Goal: Task Accomplishment & Management: Use online tool/utility

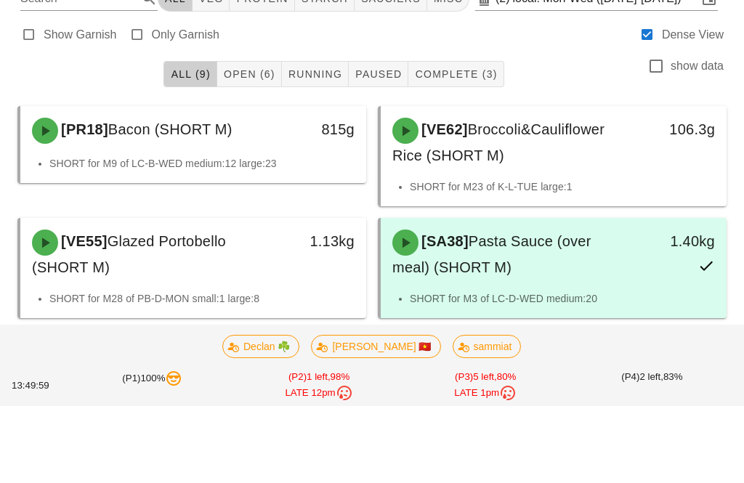
scroll to position [306, 0]
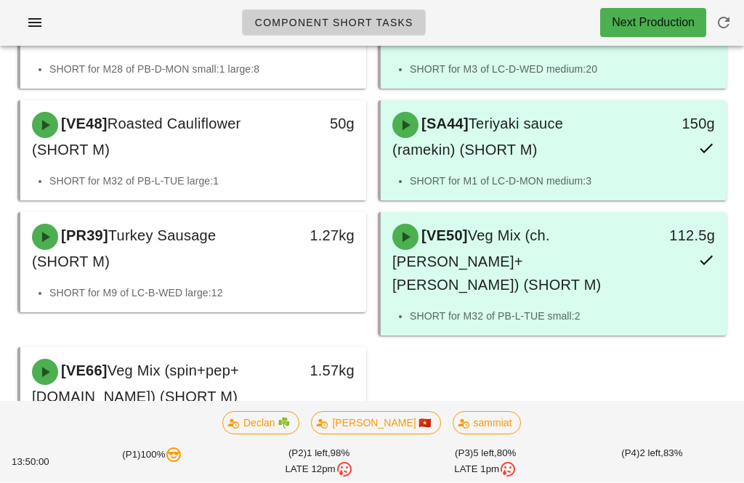
click at [475, 367] on div "[PR18] Bacon (SHORT M) 815g SHORT for M9 of LC-B-WED medium:12 large:23 [VE62] …" at bounding box center [372, 162] width 720 height 582
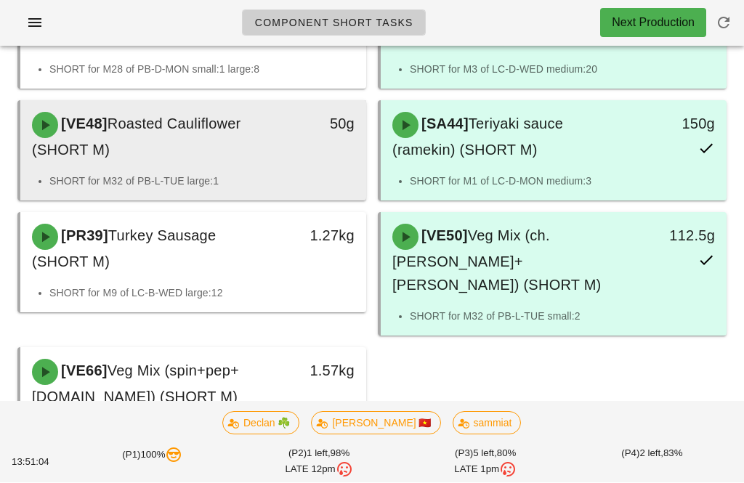
click at [275, 141] on div "[VE48] Roasted Cauliflower (SHORT M)" at bounding box center [150, 137] width 255 height 67
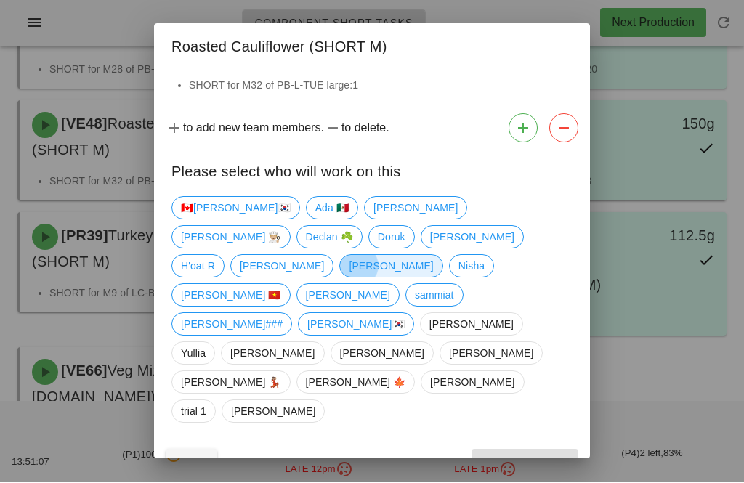
click at [385, 278] on span "[PERSON_NAME]" at bounding box center [390, 266] width 103 height 23
click at [518, 450] on button "Confirm Start" at bounding box center [524, 463] width 107 height 26
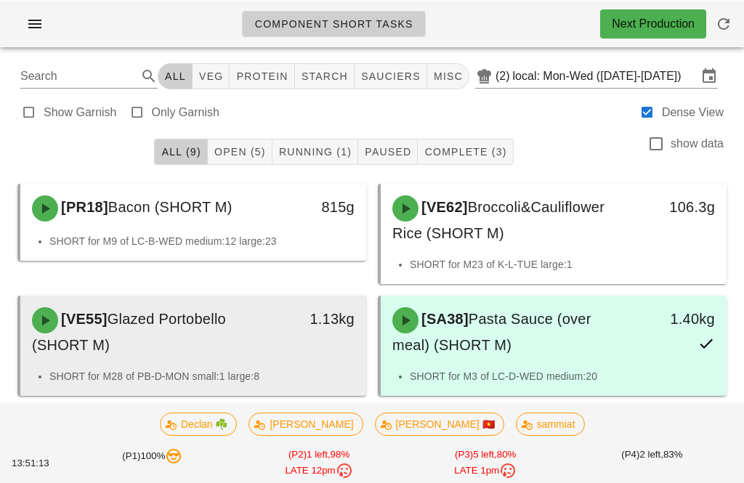
click at [268, 320] on div "[VE55] Glazed Portobello (SHORT M)" at bounding box center [150, 331] width 255 height 67
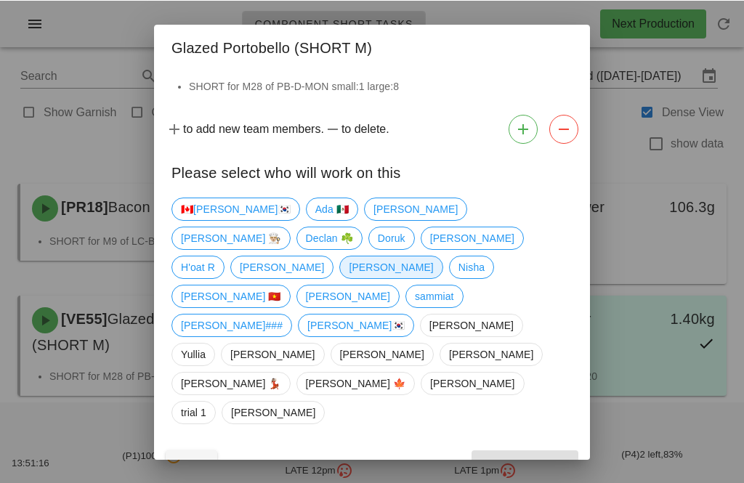
click at [379, 277] on span "[PERSON_NAME]" at bounding box center [391, 267] width 84 height 22
click at [537, 450] on button "Confirm Start" at bounding box center [524, 463] width 107 height 26
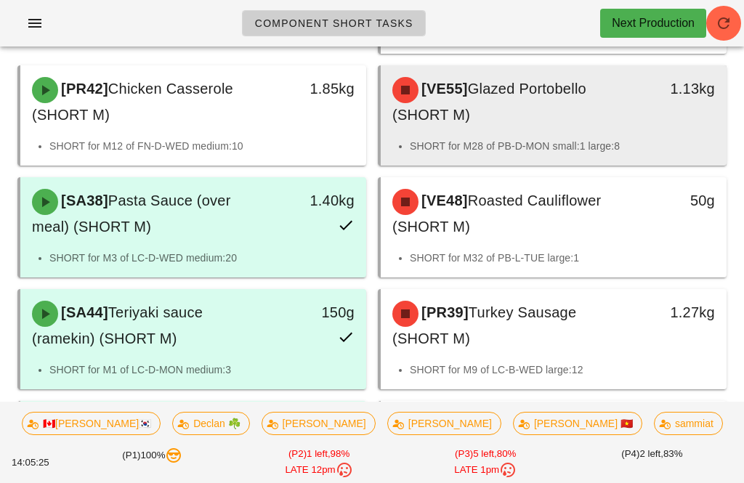
scroll to position [306, 0]
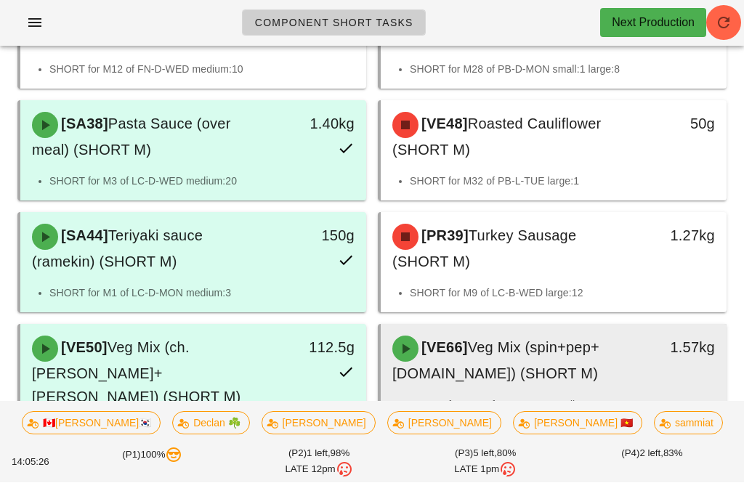
click at [514, 353] on span "Veg Mix (spin+pep+grn.bn) (SHORT M)" at bounding box center [495, 361] width 207 height 42
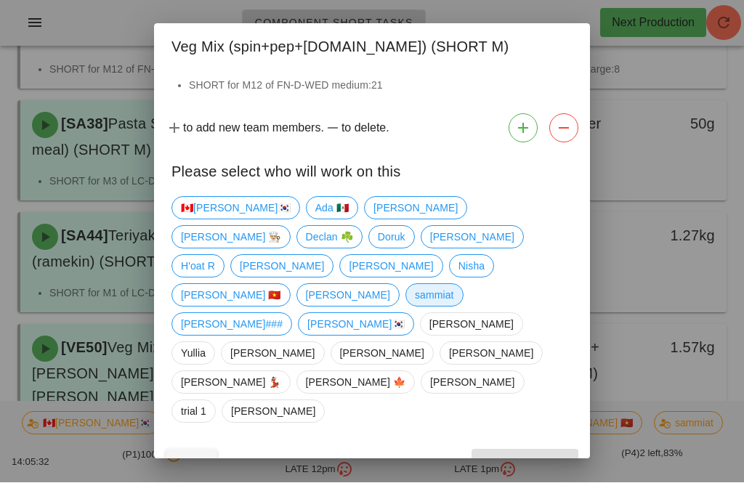
click at [415, 306] on span "sammiat" at bounding box center [434, 296] width 39 height 22
click at [541, 457] on span "Confirm Start" at bounding box center [524, 463] width 95 height 12
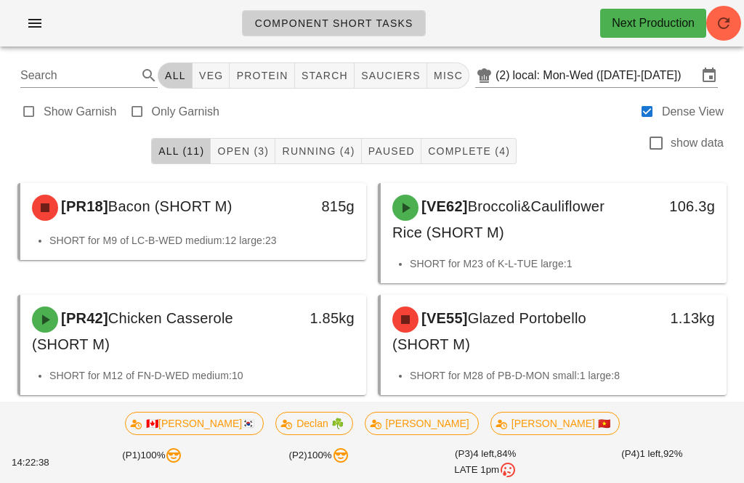
click at [35, 24] on icon "button" at bounding box center [34, 23] width 17 height 17
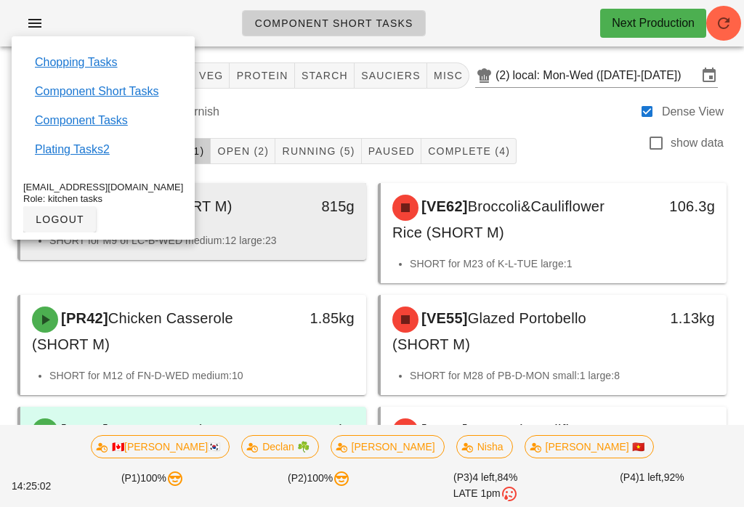
click at [334, 225] on div "815g" at bounding box center [320, 208] width 85 height 44
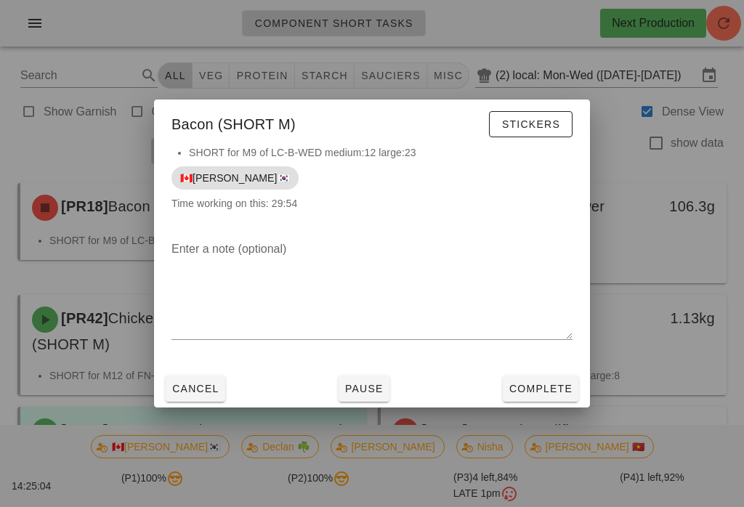
click at [512, 107] on div at bounding box center [372, 253] width 744 height 507
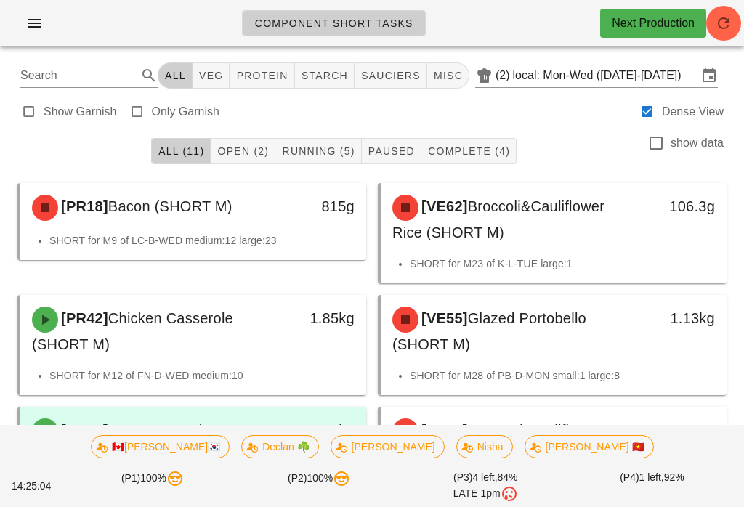
click at [66, 131] on div "All (11) Open (2) Running (5) Paused Complete (4) show data" at bounding box center [372, 151] width 726 height 46
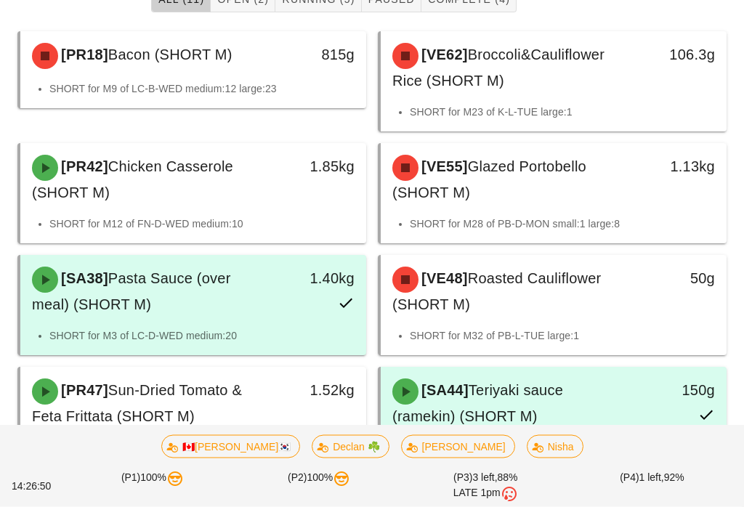
scroll to position [152, 0]
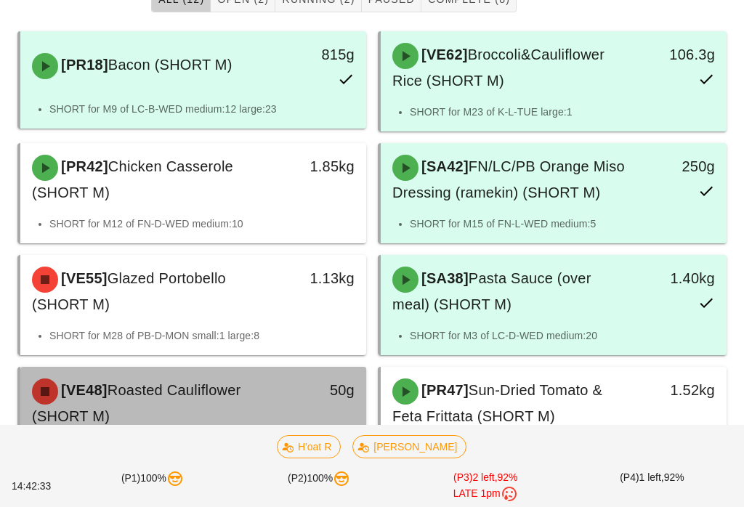
click at [240, 405] on span "Roasted Cauliflower (SHORT M)" at bounding box center [136, 403] width 208 height 42
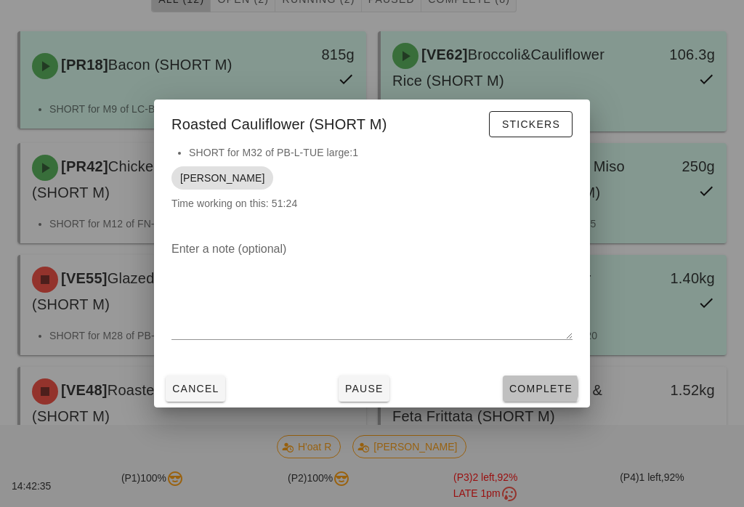
click at [567, 394] on span "Complete" at bounding box center [540, 389] width 64 height 12
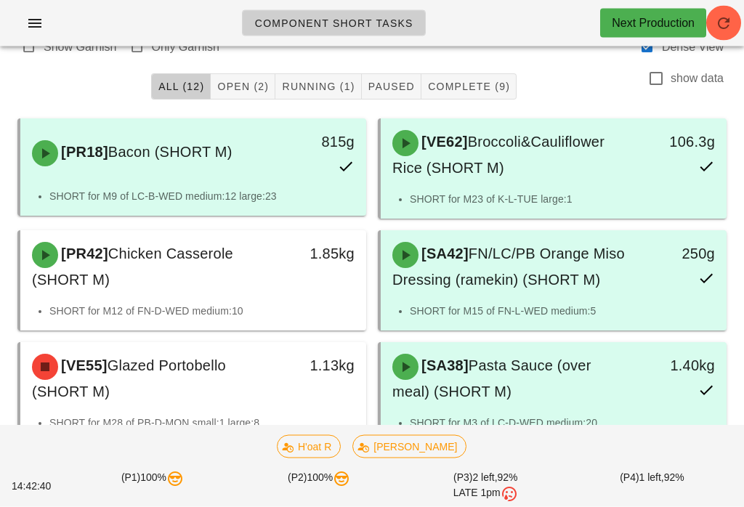
scroll to position [65, 0]
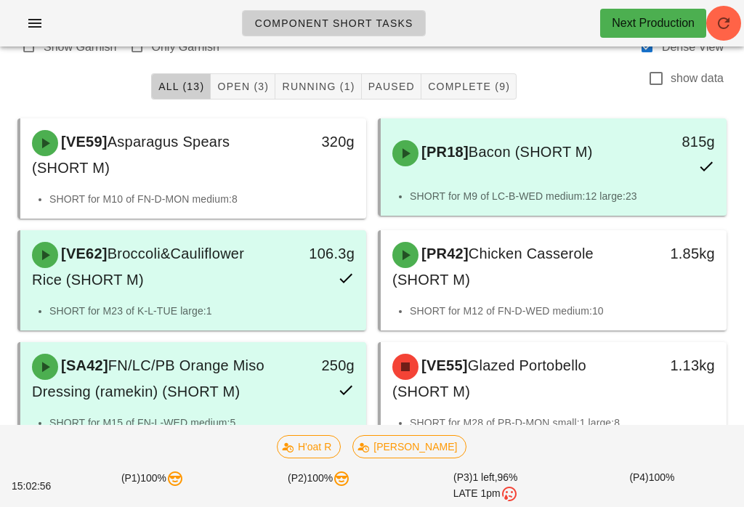
click at [240, 92] on span "Open (3)" at bounding box center [242, 87] width 52 height 12
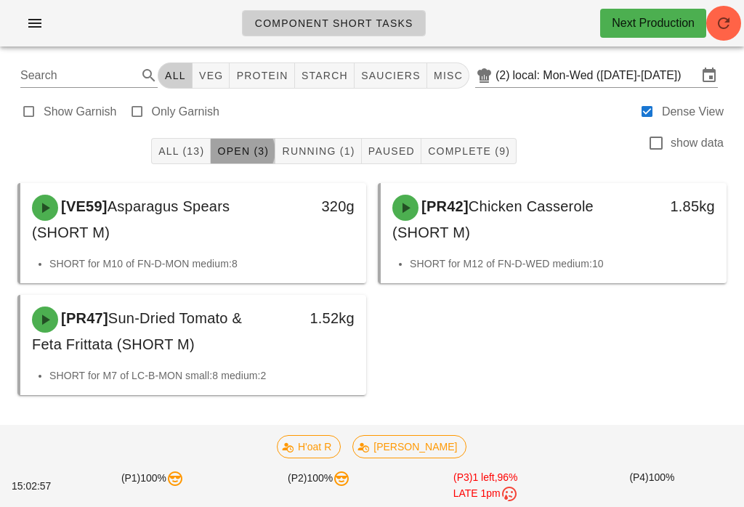
scroll to position [23, 0]
click at [331, 128] on div "All (13) Open (3) Running (1) Paused Complete (9) show data" at bounding box center [372, 151] width 726 height 46
click at [310, 145] on span "Running (1)" at bounding box center [317, 151] width 73 height 12
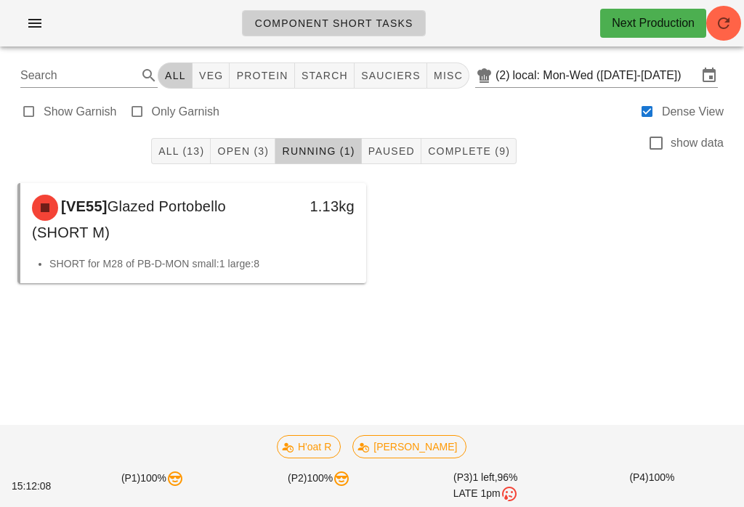
click at [181, 141] on button "All (13)" at bounding box center [181, 151] width 60 height 26
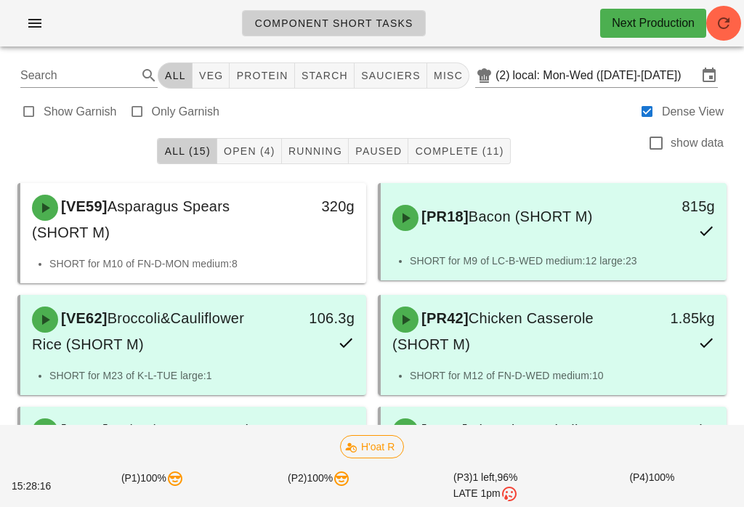
click at [256, 146] on span "Open (4)" at bounding box center [249, 151] width 52 height 12
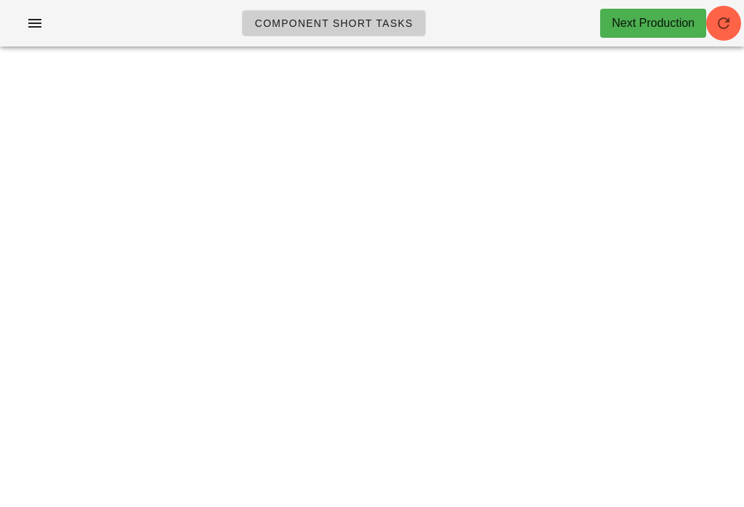
scroll to position [21, 0]
click at [743, 1] on html "Component Short Tasks Next Production Search All veg protein starch sauciers mi…" at bounding box center [372, 253] width 744 height 507
click at [729, 12] on button "button" at bounding box center [723, 23] width 35 height 35
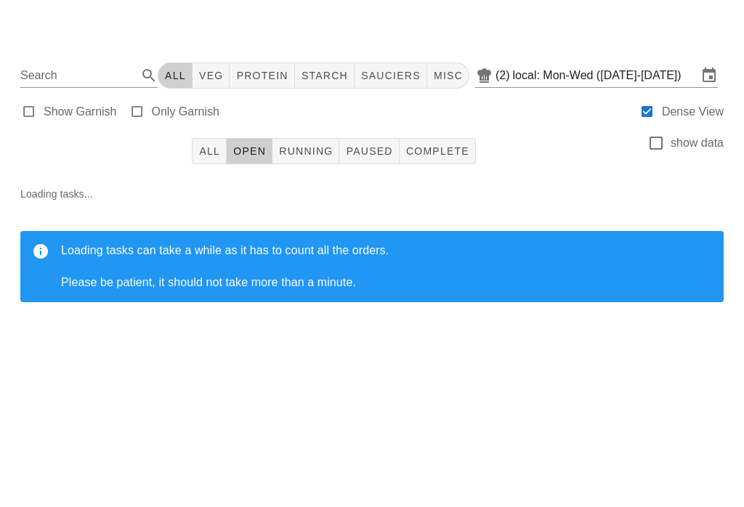
scroll to position [23, 0]
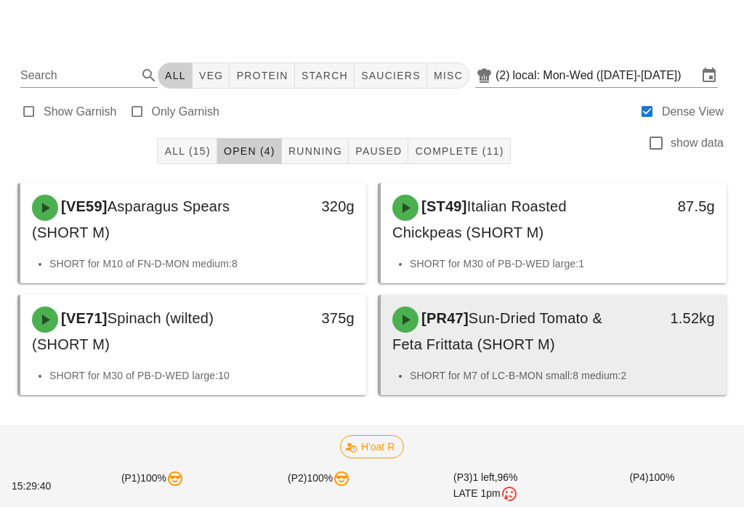
click at [606, 330] on div "[PR47] Sun-Dried Tomato & Feta Frittata (SHORT M)" at bounding box center [510, 331] width 255 height 67
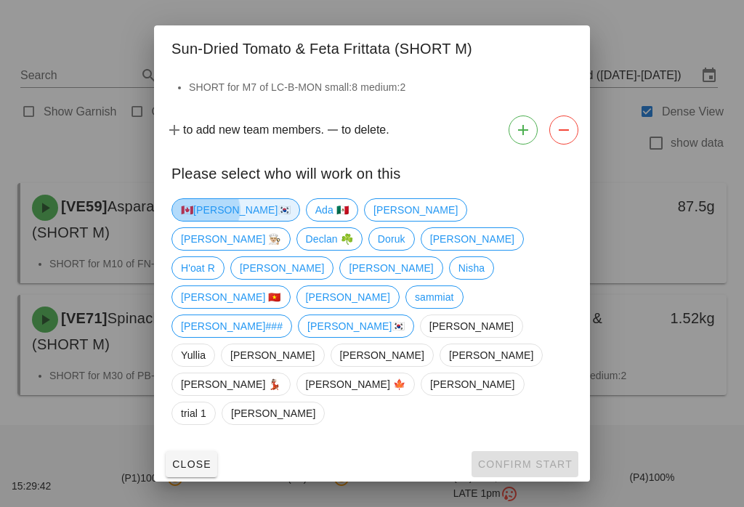
click at [205, 221] on span "🇨🇦KEN🇰🇷" at bounding box center [236, 210] width 110 height 22
click at [545, 451] on button "Confirm Start" at bounding box center [524, 464] width 107 height 26
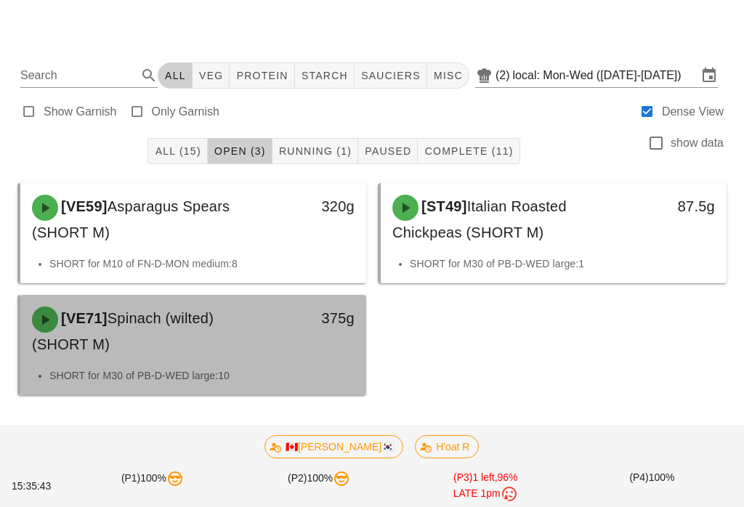
click at [255, 368] on li "SHORT for M30 of PB-D-WED large:10" at bounding box center [201, 376] width 305 height 16
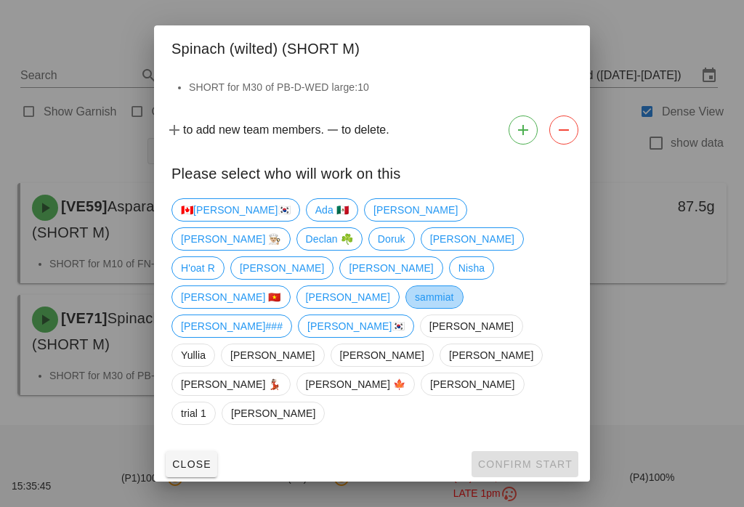
click at [415, 302] on span "sammiat" at bounding box center [434, 297] width 39 height 22
click at [521, 458] on span "Confirm Start" at bounding box center [524, 464] width 95 height 12
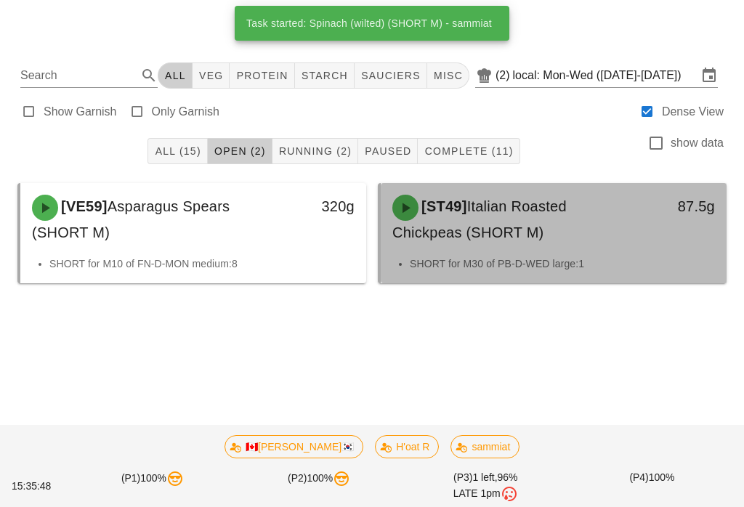
click at [473, 225] on div "[ST49] Italian Roasted Chickpeas (SHORT M)" at bounding box center [510, 219] width 255 height 67
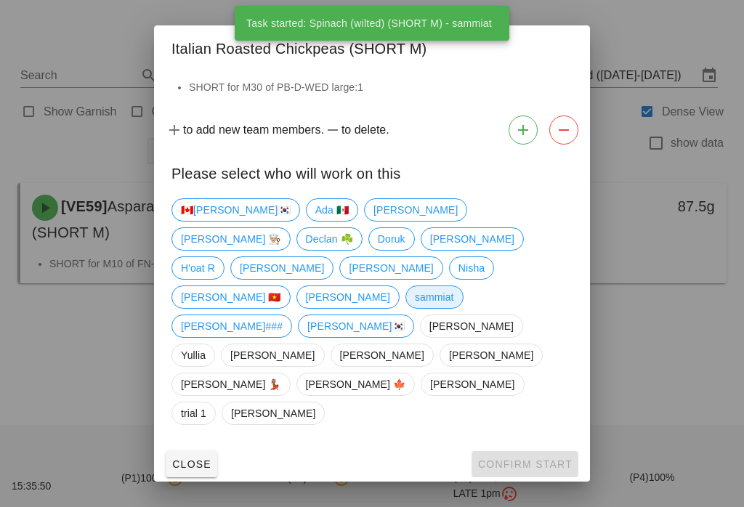
click at [415, 308] on span "sammiat" at bounding box center [434, 297] width 39 height 22
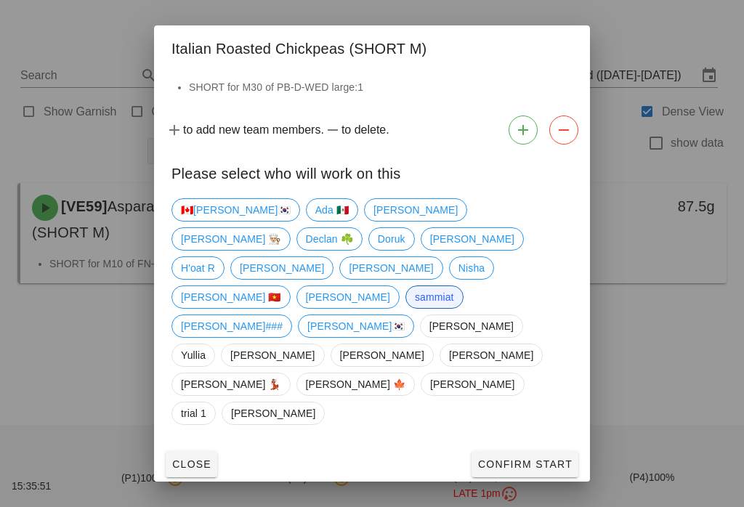
click at [522, 451] on button "Confirm Start" at bounding box center [524, 464] width 107 height 26
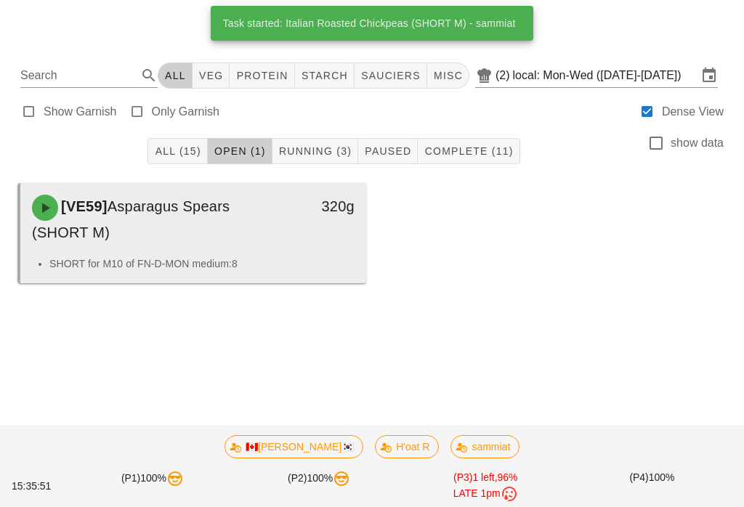
click at [160, 216] on div "[VE59] Asparagus Spears (SHORT M)" at bounding box center [150, 219] width 255 height 67
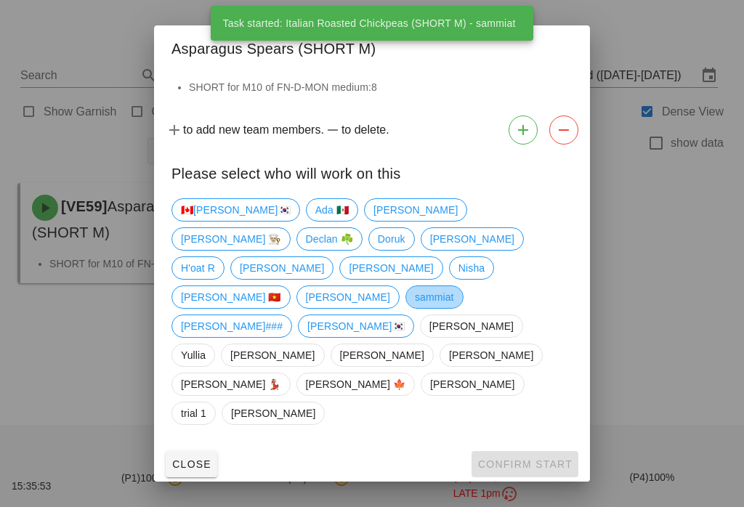
click at [415, 308] on span "sammiat" at bounding box center [434, 297] width 39 height 22
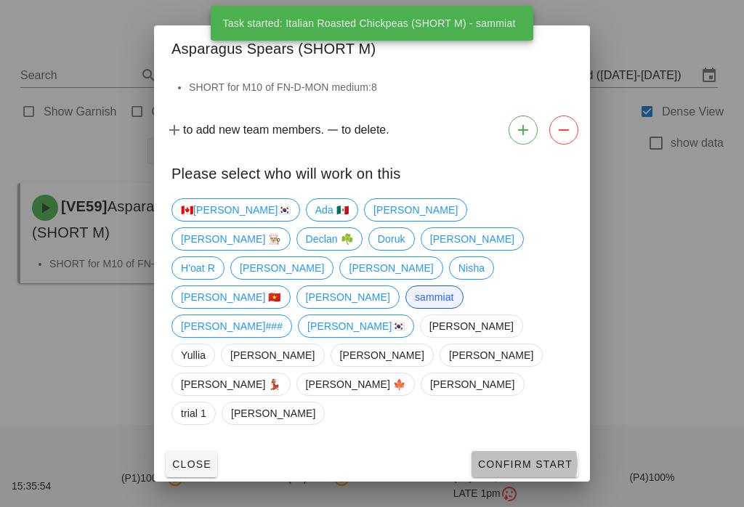
click at [525, 451] on button "Confirm Start" at bounding box center [524, 464] width 107 height 26
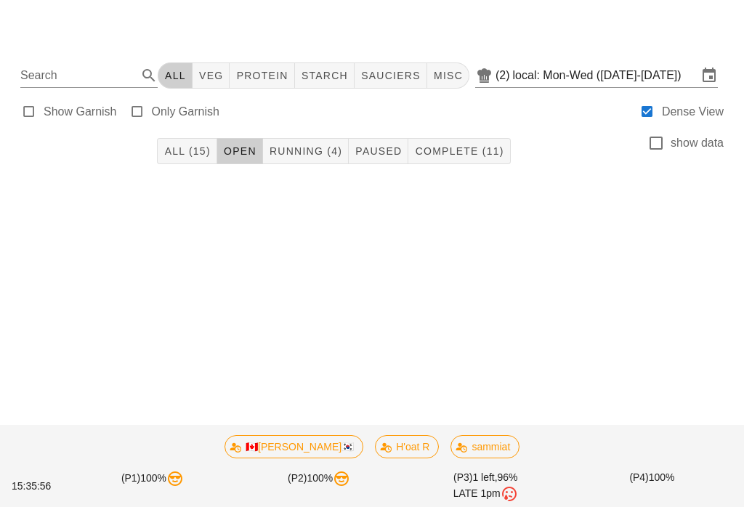
click at [194, 145] on span "All (15)" at bounding box center [186, 151] width 46 height 12
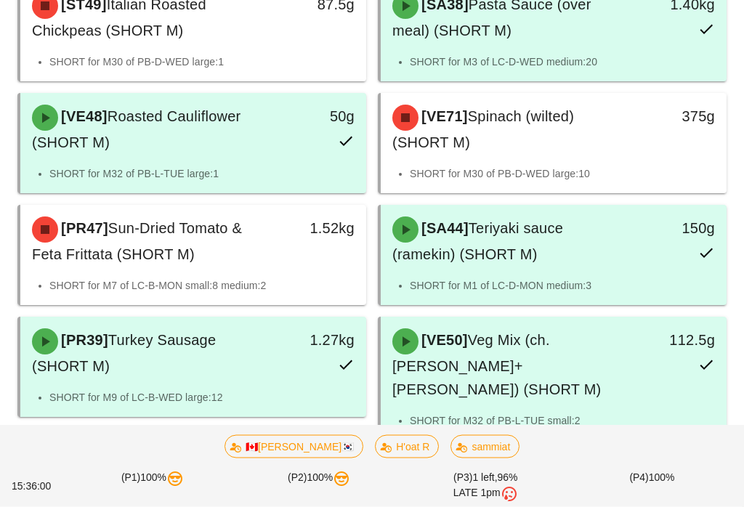
scroll to position [537, 0]
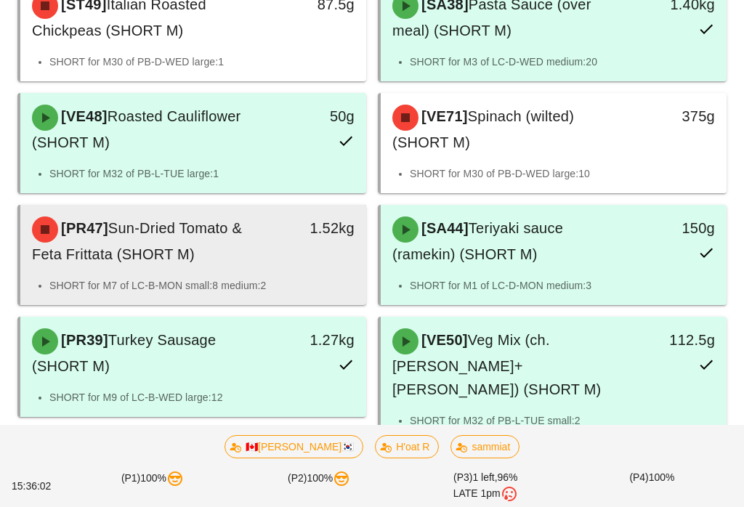
click at [244, 275] on div "[PR47] Sun-Dried Tomato & Feta Frittata (SHORT M)" at bounding box center [150, 241] width 255 height 67
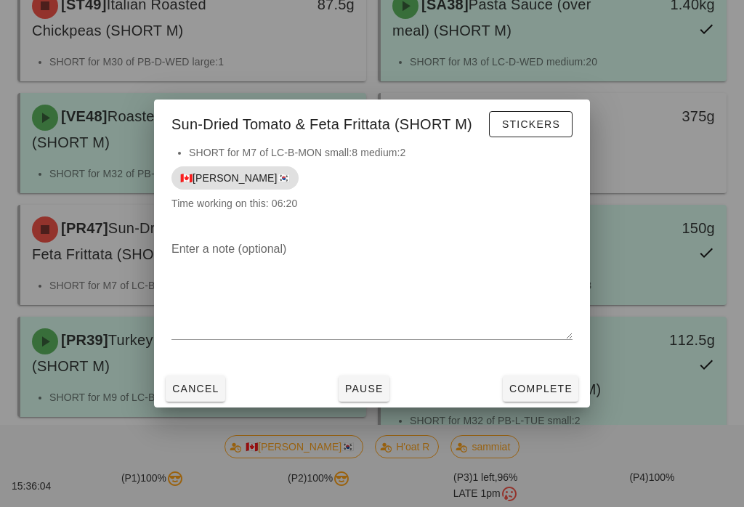
click at [538, 386] on span "Complete" at bounding box center [540, 389] width 64 height 12
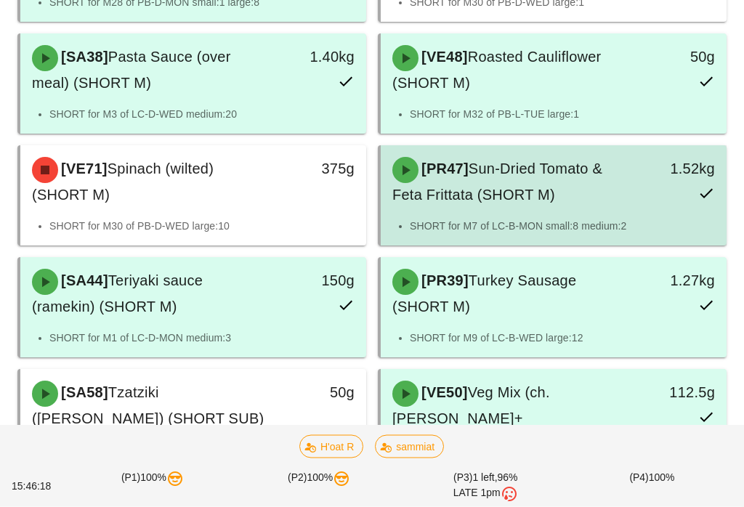
scroll to position [597, 0]
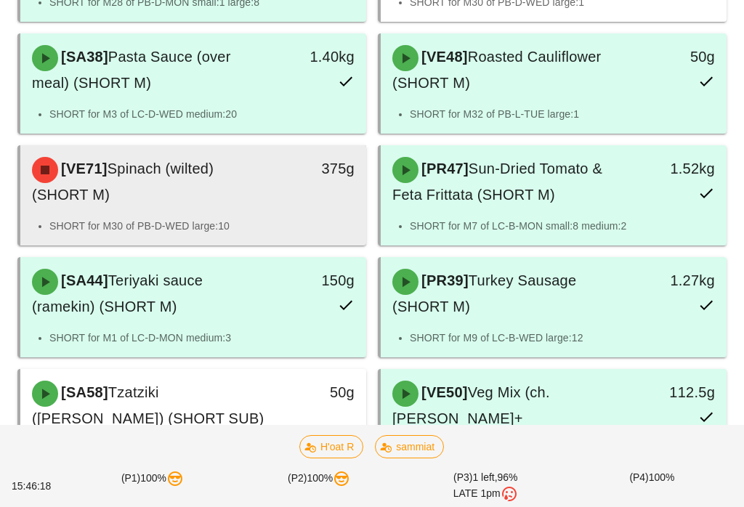
click at [211, 215] on div "[VE71] Spinach (wilted) (SHORT M)" at bounding box center [150, 181] width 255 height 67
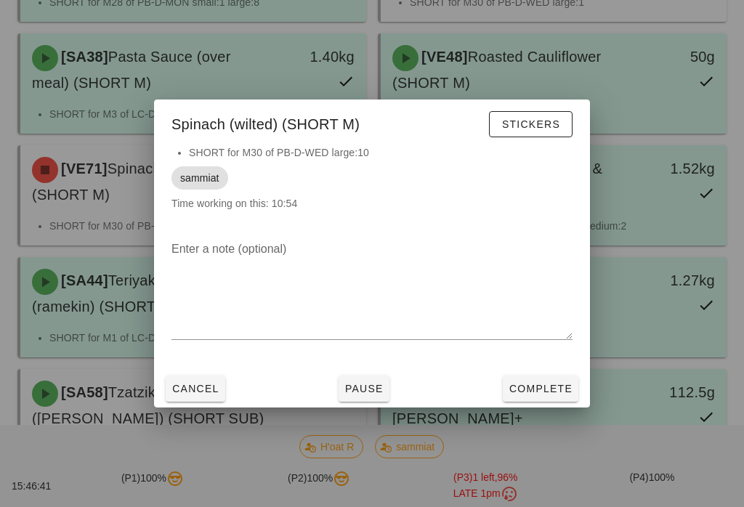
click at [637, 450] on div at bounding box center [372, 253] width 744 height 507
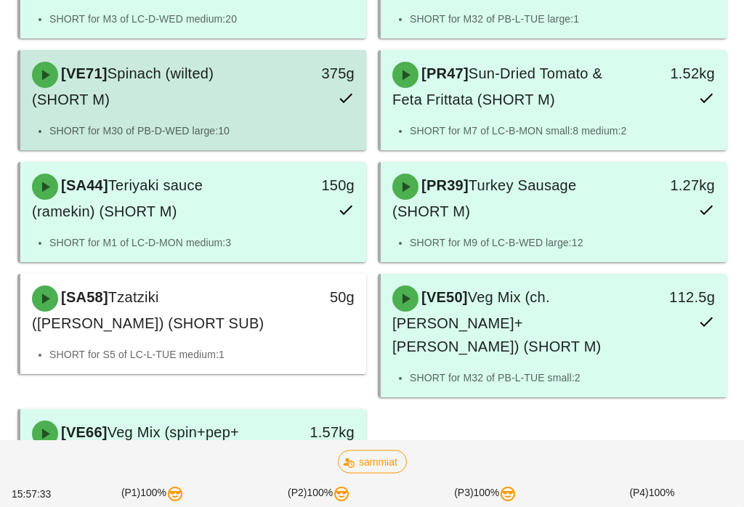
scroll to position [692, 0]
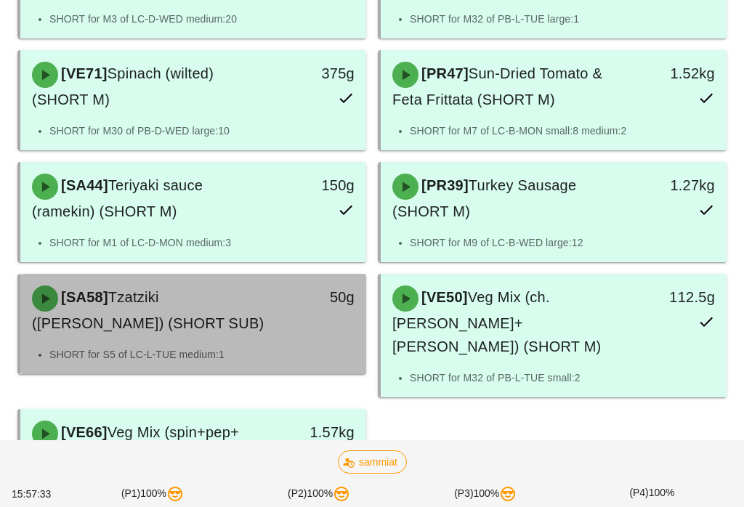
click at [178, 344] on div "[SA58] Tzatziki (ramekin) (SHORT SUB)" at bounding box center [150, 310] width 255 height 67
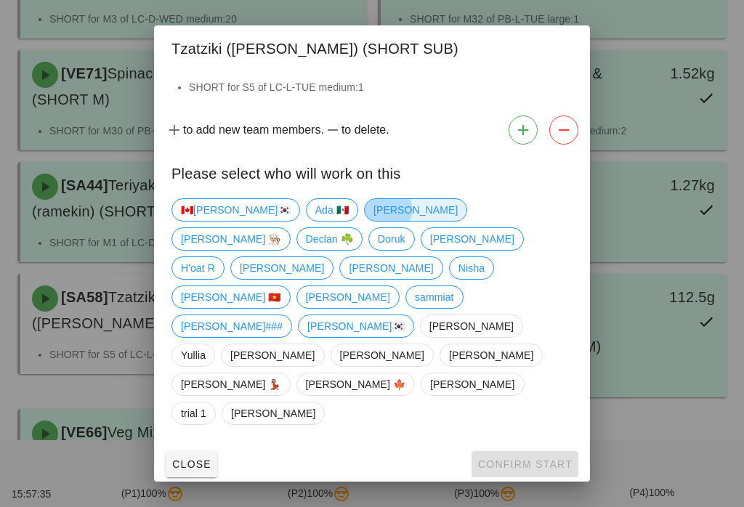
click at [373, 221] on span "[PERSON_NAME]" at bounding box center [415, 210] width 84 height 22
click at [498, 405] on div "🇨🇦KEN🇰🇷 Ada 🇲🇽 Adam Danilo 👨🏼‍🍳 Declan ☘️ Doruk Fernanda H'oat R Kavitha nick N…" at bounding box center [372, 318] width 436 height 253
click at [533, 458] on span "Confirm Start" at bounding box center [524, 464] width 95 height 12
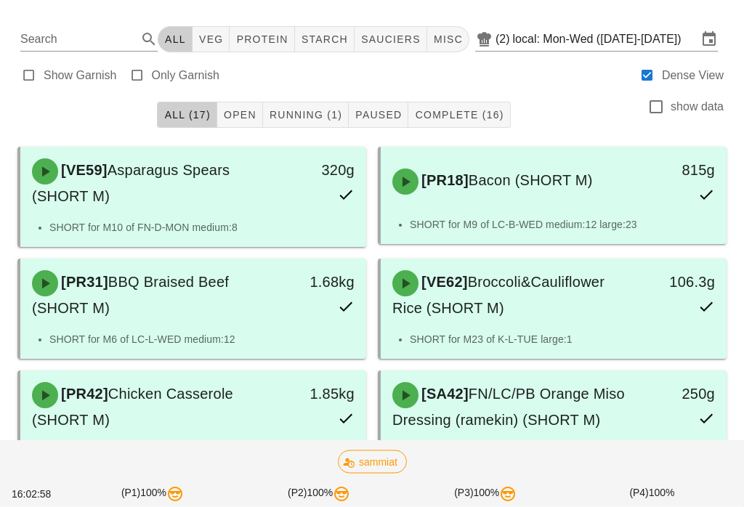
scroll to position [36, 0]
click at [313, 109] on span "Running (1)" at bounding box center [305, 115] width 73 height 12
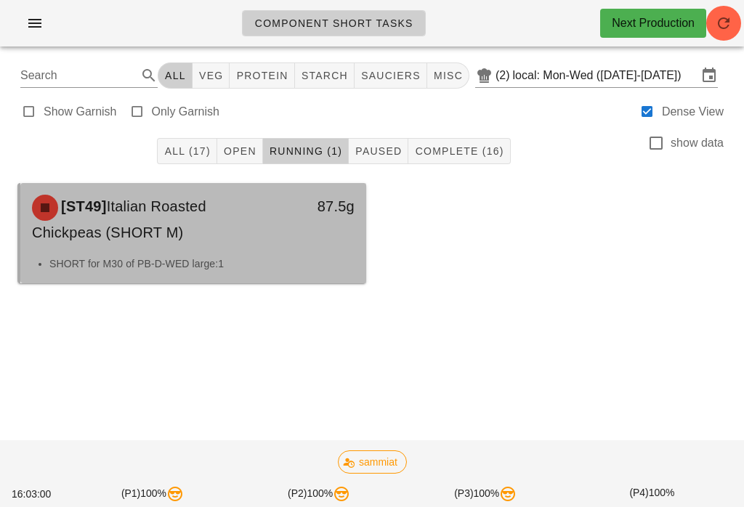
click at [297, 242] on div "87.5g" at bounding box center [320, 219] width 85 height 67
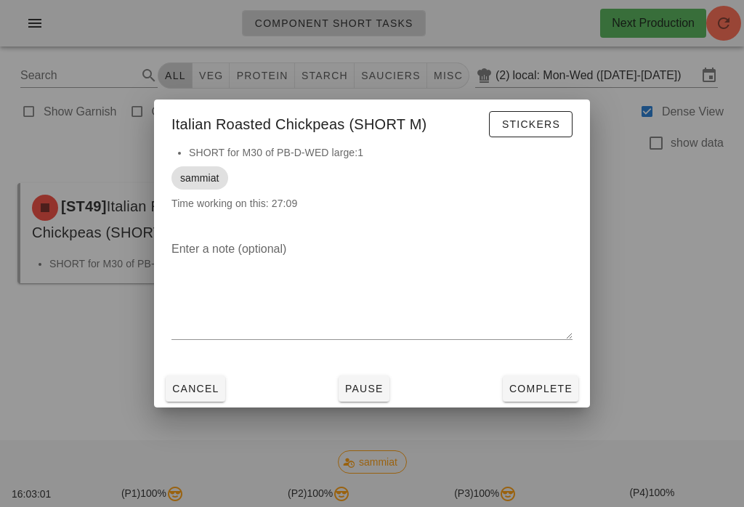
click at [553, 402] on button "Complete" at bounding box center [541, 388] width 76 height 26
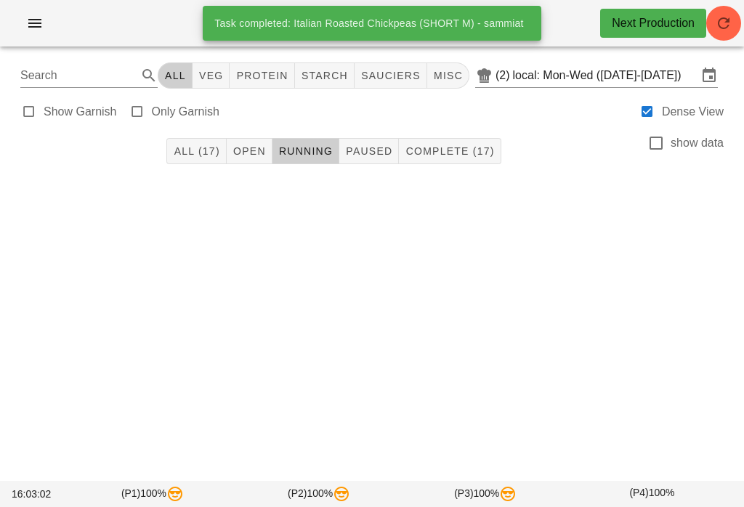
click at [458, 161] on button "Complete (17)" at bounding box center [450, 151] width 102 height 26
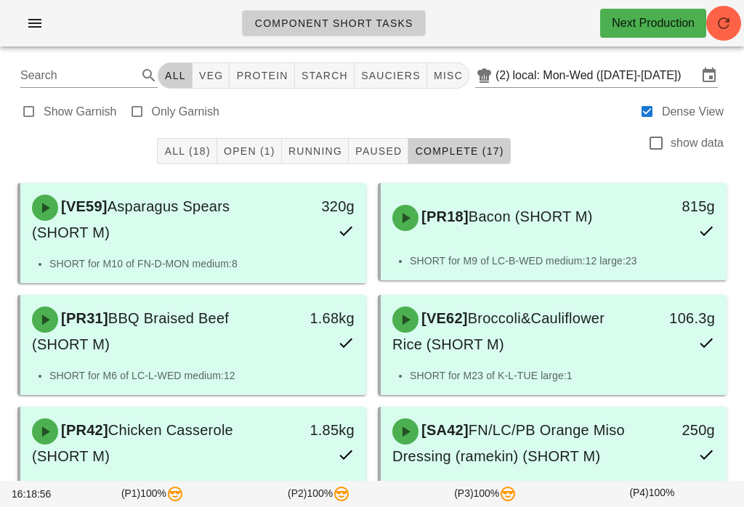
click at [247, 153] on span "Open (1)" at bounding box center [249, 151] width 52 height 12
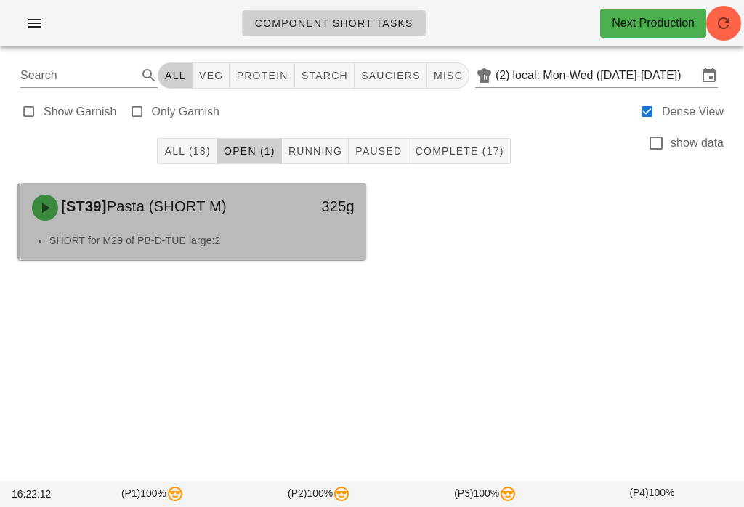
click at [282, 214] on div "325g" at bounding box center [320, 208] width 85 height 44
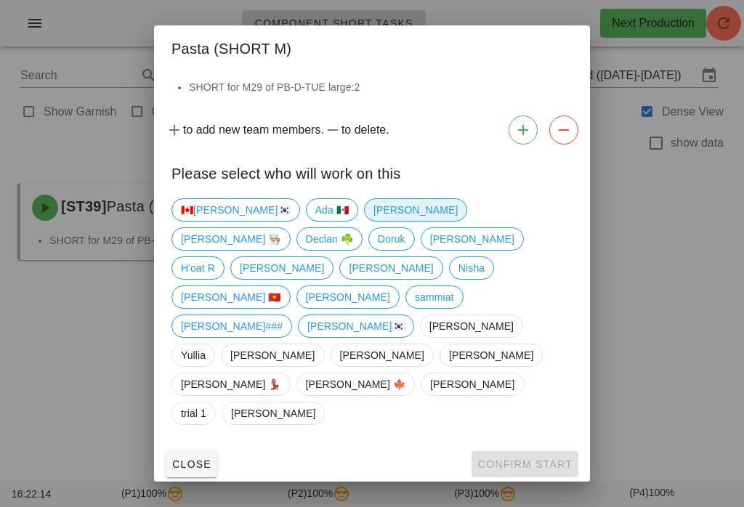
click at [373, 221] on span "[PERSON_NAME]" at bounding box center [415, 210] width 84 height 22
click at [553, 445] on div "Close Confirm Start" at bounding box center [372, 464] width 436 height 38
click at [364, 222] on span "[PERSON_NAME]" at bounding box center [415, 209] width 103 height 23
click at [523, 458] on span "Confirm Start" at bounding box center [524, 464] width 95 height 12
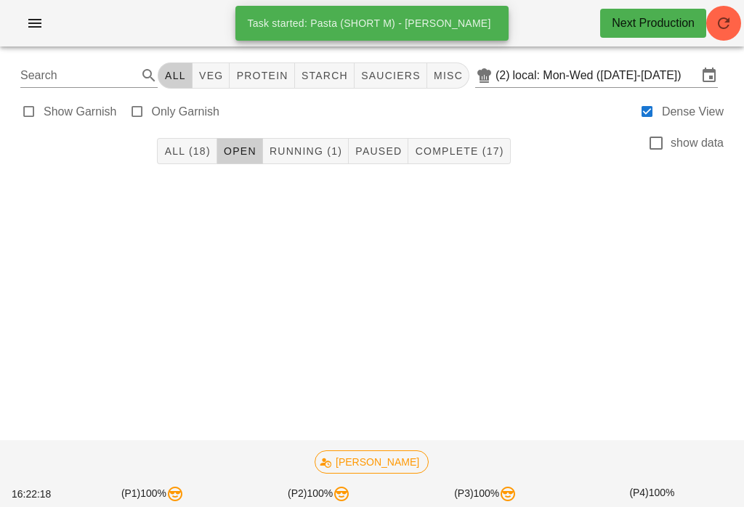
click at [296, 143] on button "Running (1)" at bounding box center [306, 151] width 86 height 26
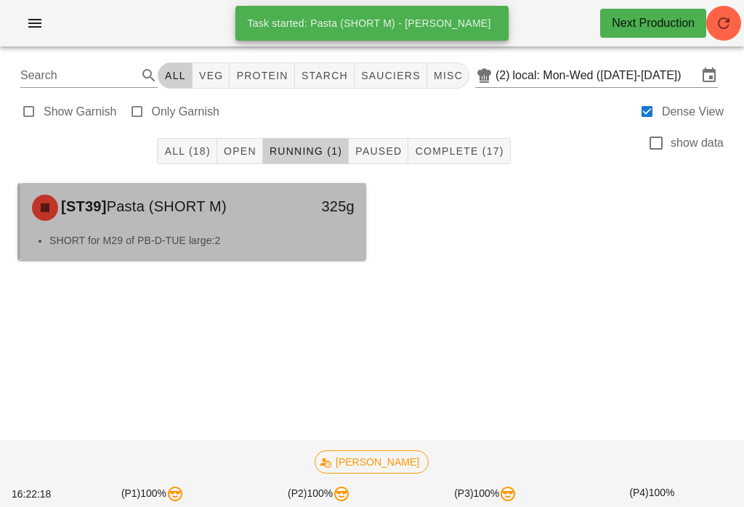
click at [279, 227] on div "325g" at bounding box center [320, 208] width 85 height 44
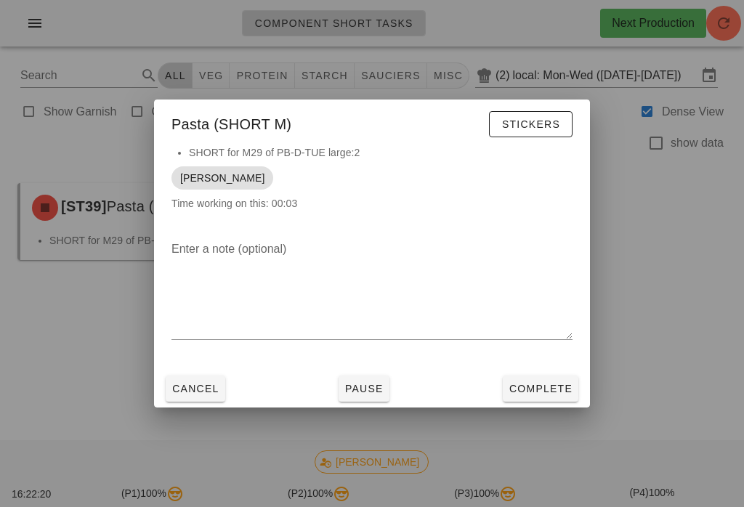
click at [707, 278] on div at bounding box center [372, 253] width 744 height 507
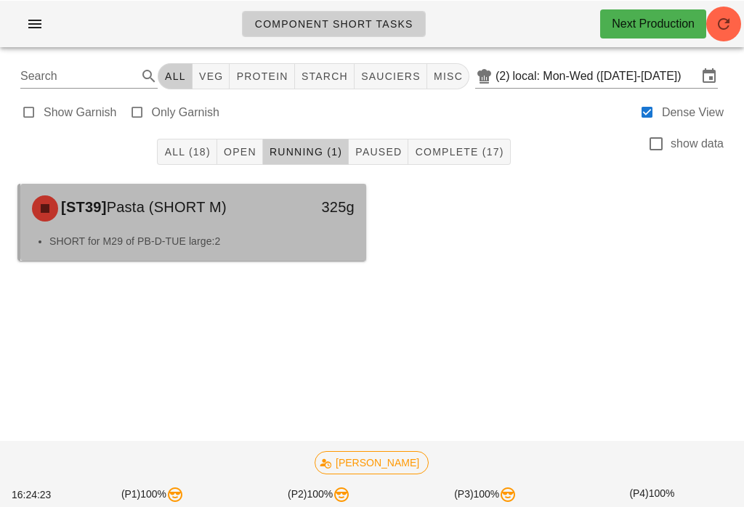
click at [286, 211] on div "325g" at bounding box center [320, 208] width 85 height 44
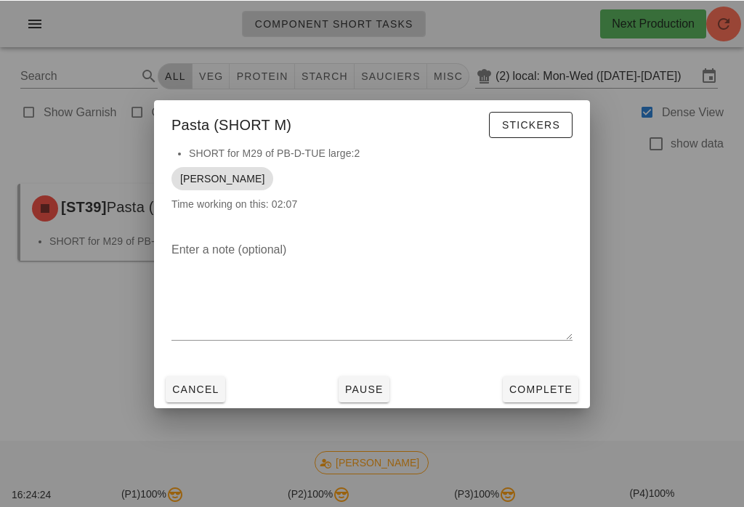
click at [562, 391] on span "Complete" at bounding box center [540, 389] width 64 height 12
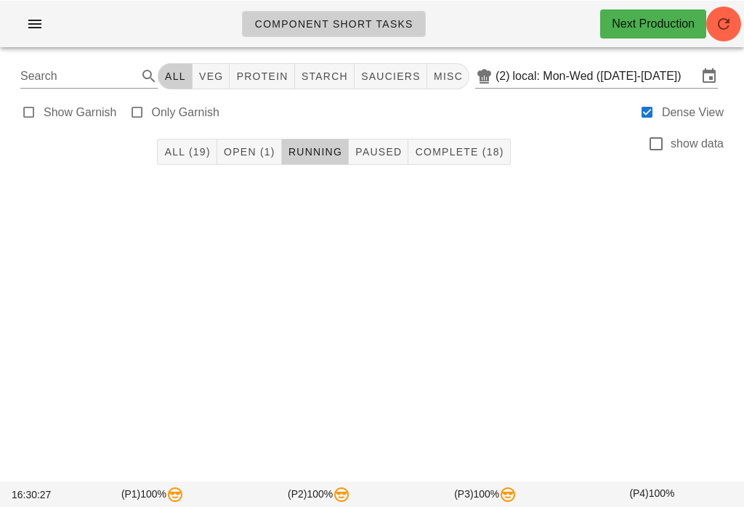
click at [253, 141] on button "Open (1)" at bounding box center [249, 151] width 65 height 26
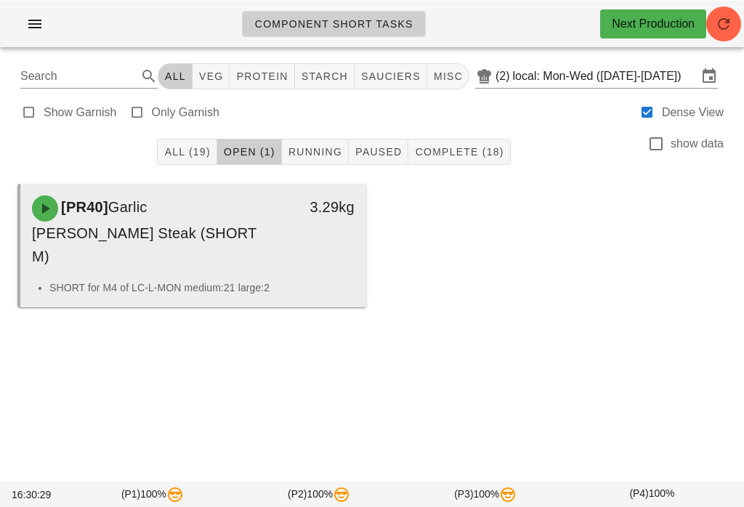
click at [319, 229] on div "3.29kg" at bounding box center [320, 231] width 85 height 90
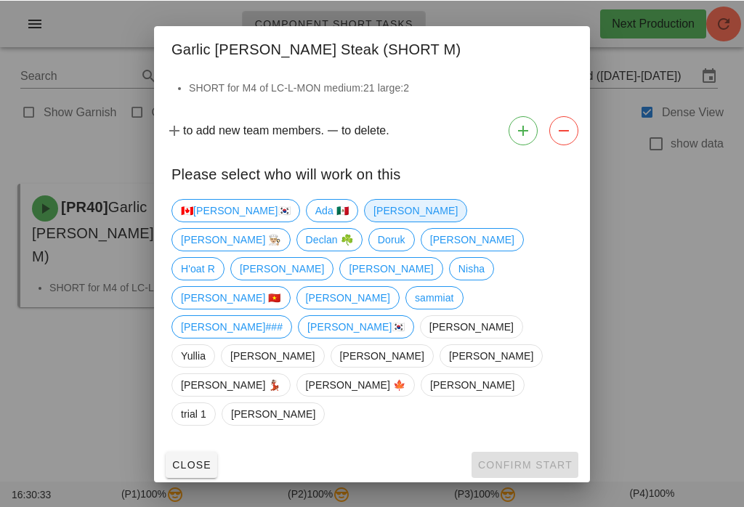
click at [373, 221] on span "[PERSON_NAME]" at bounding box center [415, 210] width 84 height 22
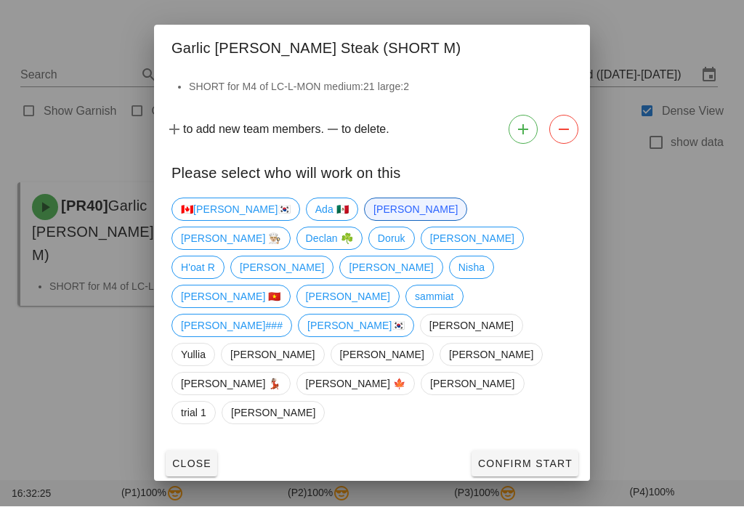
scroll to position [20, 0]
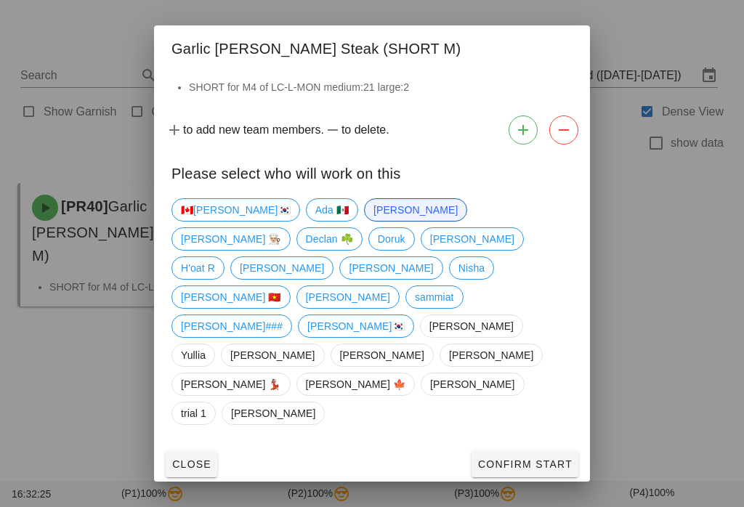
click at [545, 451] on button "Confirm Start" at bounding box center [524, 464] width 107 height 26
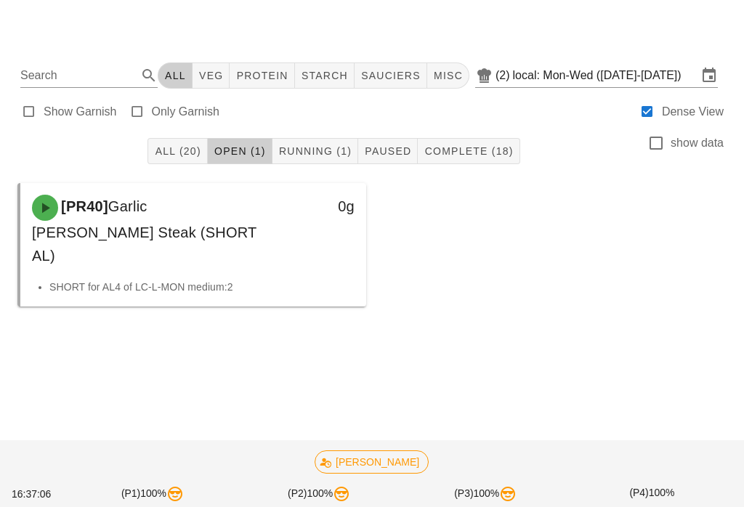
click at [314, 138] on button "Running (1)" at bounding box center [315, 151] width 86 height 26
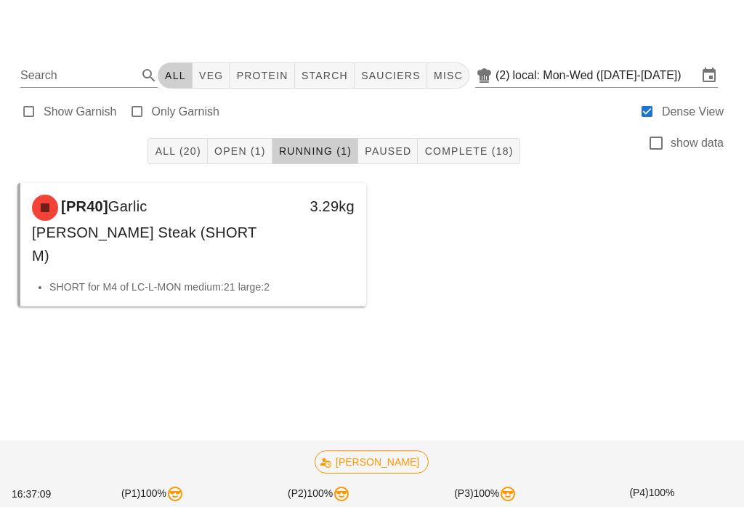
click at [249, 128] on div "All (20) Open (1) Running (1) Paused Complete (18) show data" at bounding box center [372, 151] width 726 height 46
click at [243, 139] on button "Open (1)" at bounding box center [240, 151] width 65 height 26
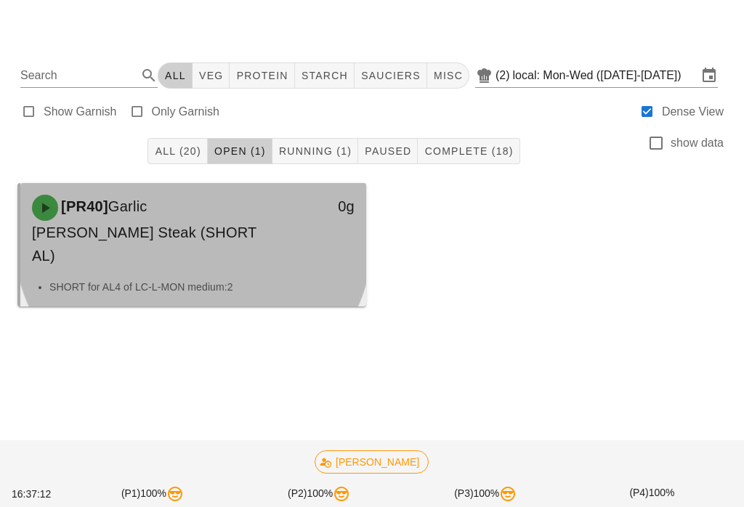
click at [309, 214] on div "0g" at bounding box center [320, 231] width 85 height 90
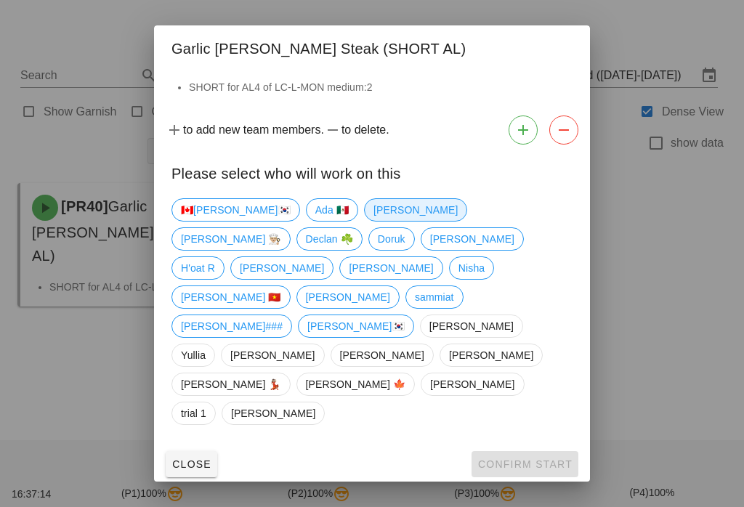
click at [373, 221] on span "[PERSON_NAME]" at bounding box center [415, 210] width 84 height 22
click at [551, 458] on span "Confirm Start" at bounding box center [524, 464] width 95 height 12
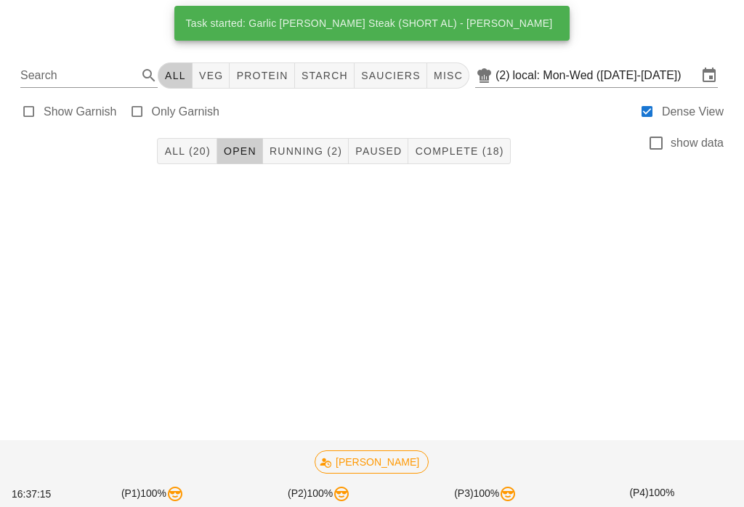
click at [314, 145] on span "Running (2)" at bounding box center [305, 151] width 73 height 12
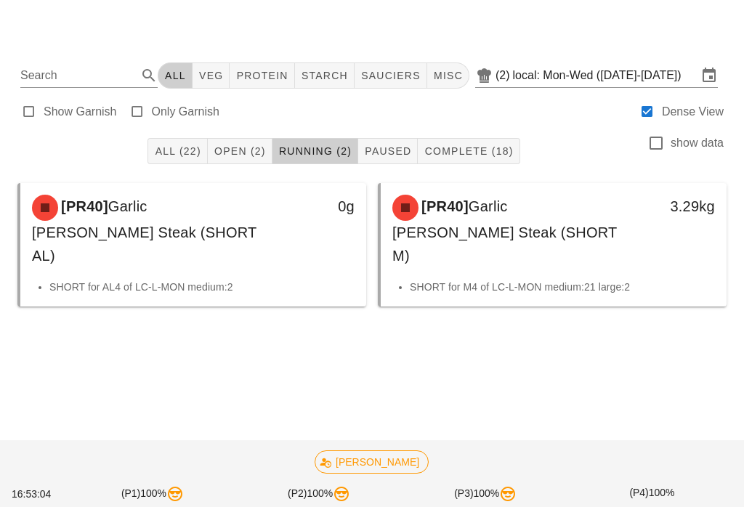
click at [224, 145] on span "Open (2)" at bounding box center [240, 151] width 52 height 12
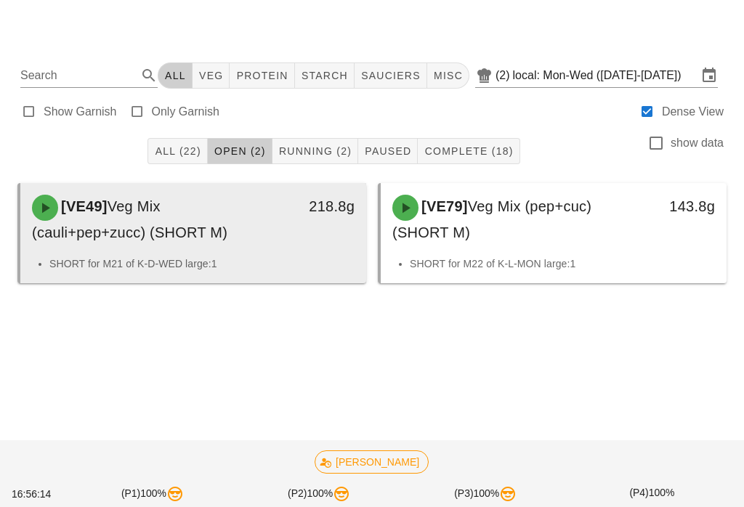
click at [281, 200] on div "218.8g" at bounding box center [320, 219] width 85 height 67
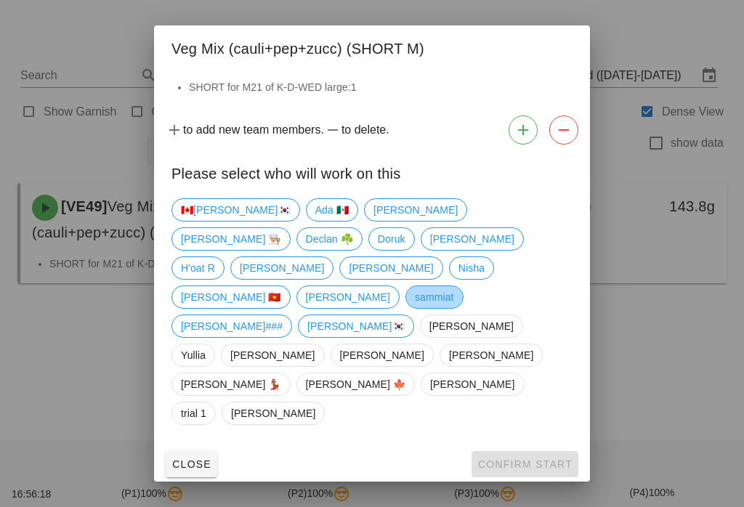
click at [415, 307] on span "sammiat" at bounding box center [434, 297] width 39 height 22
click at [535, 451] on button "Confirm Start" at bounding box center [524, 464] width 107 height 26
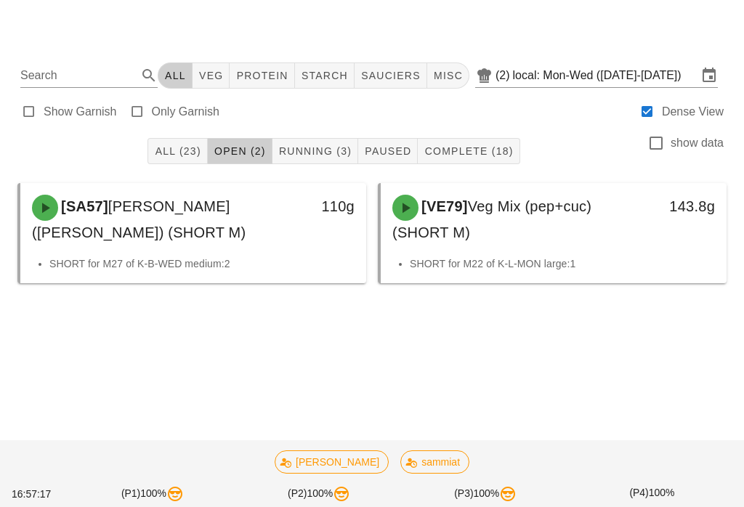
click at [336, 145] on span "Running (3)" at bounding box center [314, 151] width 73 height 12
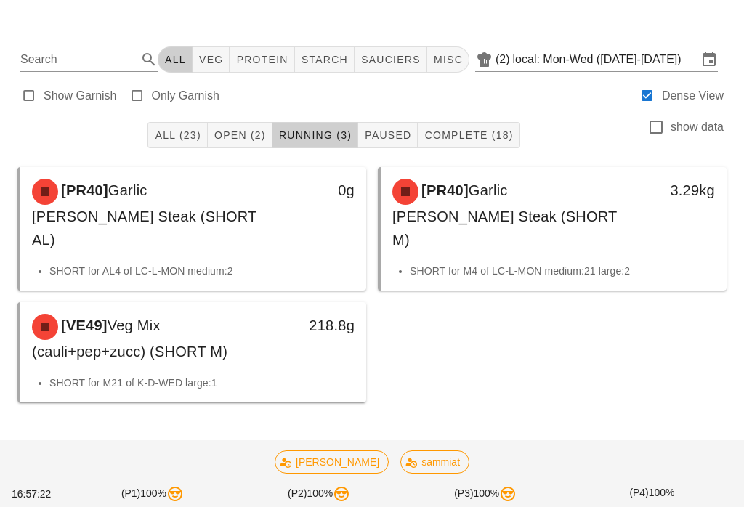
click at [172, 131] on span "All (23)" at bounding box center [177, 135] width 46 height 12
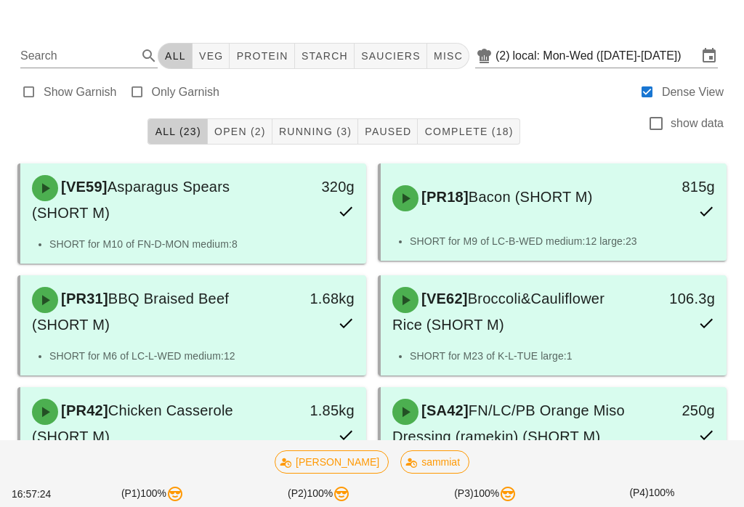
click at [217, 142] on button "Open (2)" at bounding box center [240, 131] width 65 height 26
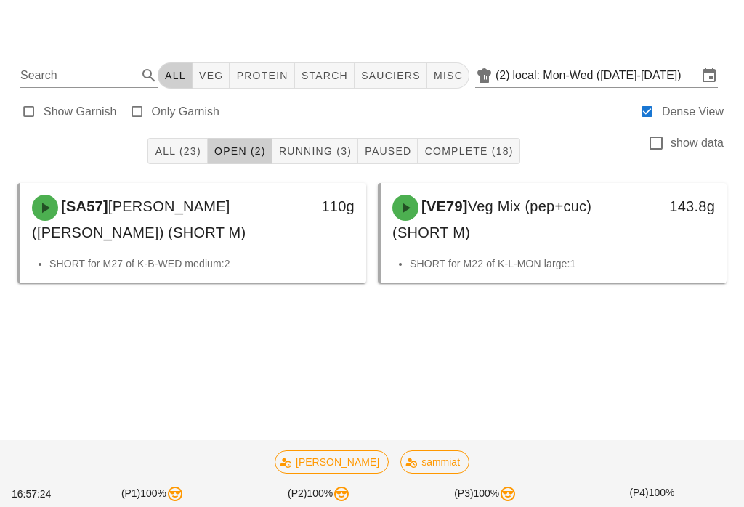
click at [255, 128] on div "All (23) Open (2) Running (3) Paused Complete (18) show data" at bounding box center [372, 151] width 726 height 46
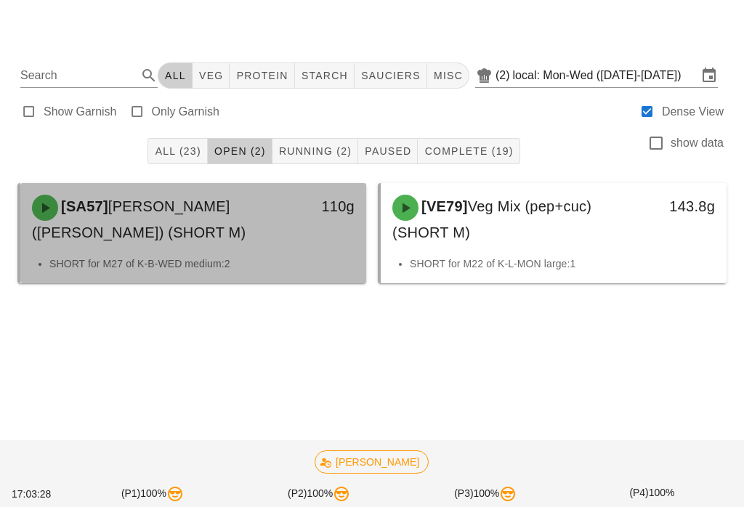
click at [276, 257] on div "SHORT for M27 of K-B-WED medium:2" at bounding box center [193, 270] width 346 height 28
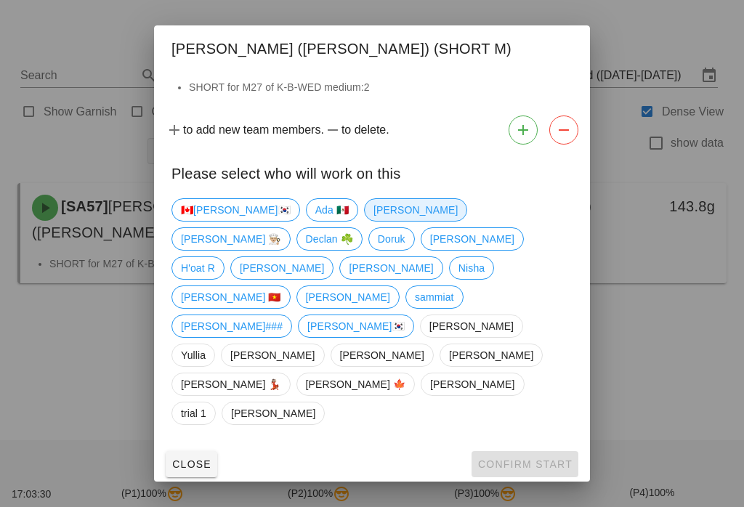
click at [373, 221] on span "[PERSON_NAME]" at bounding box center [415, 210] width 84 height 22
click at [526, 458] on span "Confirm Start" at bounding box center [524, 464] width 95 height 12
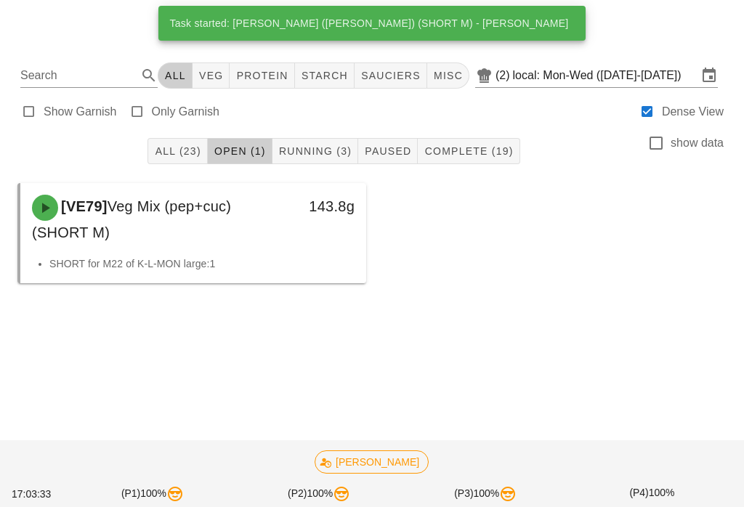
click at [313, 145] on span "Running (3)" at bounding box center [314, 151] width 73 height 12
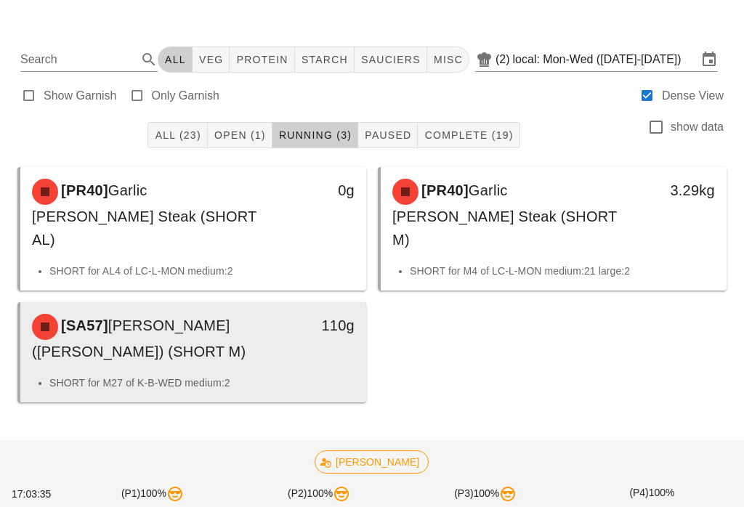
click at [302, 375] on li "SHORT for M27 of K-B-WED medium:2" at bounding box center [201, 383] width 305 height 16
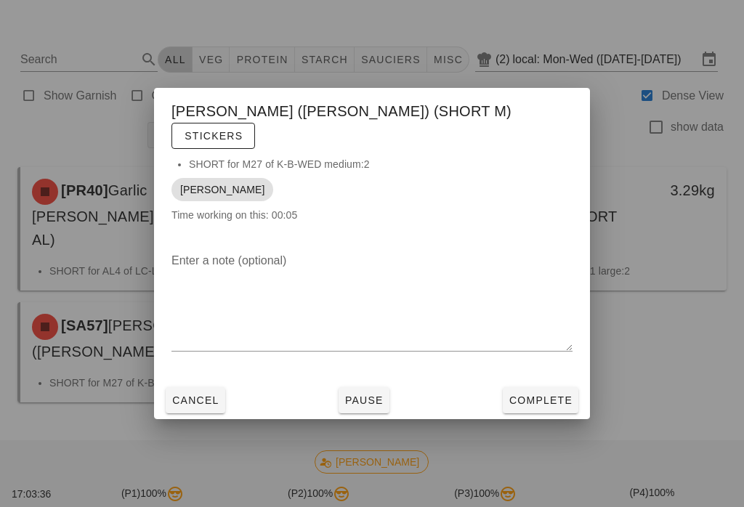
click at [513, 394] on span "Complete" at bounding box center [540, 400] width 64 height 12
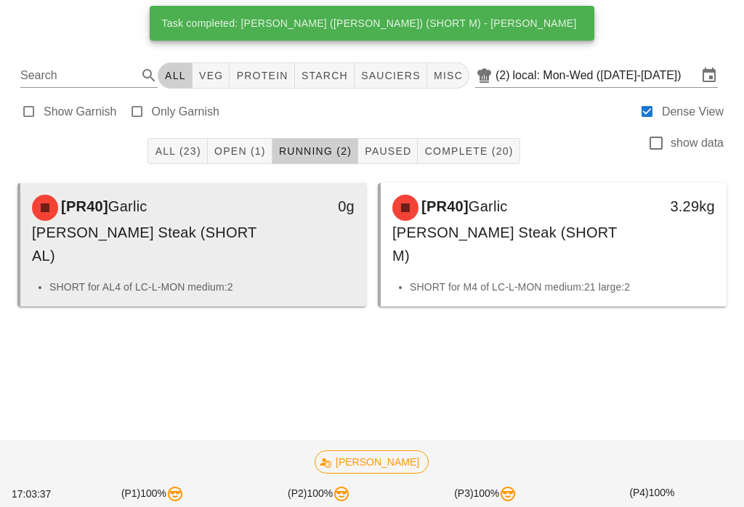
click at [300, 225] on div "0g" at bounding box center [320, 231] width 85 height 90
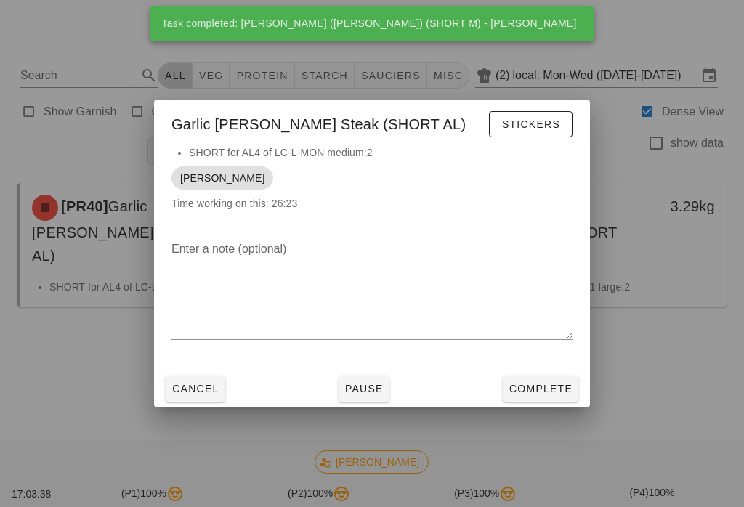
click at [538, 389] on span "Complete" at bounding box center [540, 389] width 64 height 12
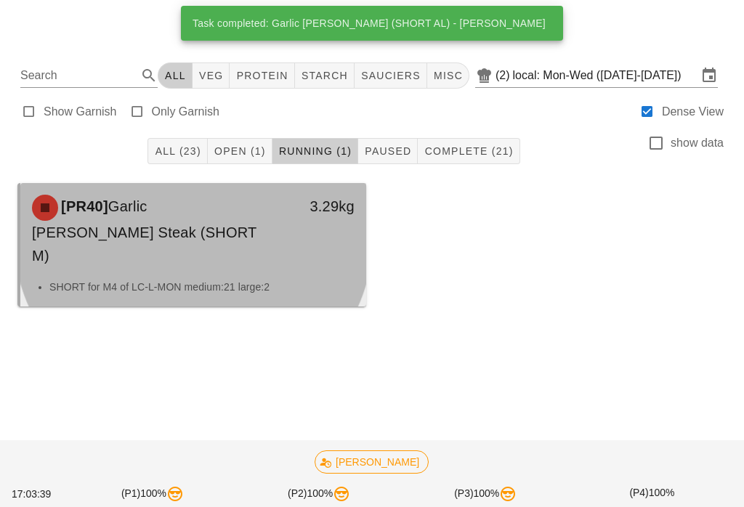
click at [302, 214] on div "3.29kg" at bounding box center [320, 231] width 85 height 90
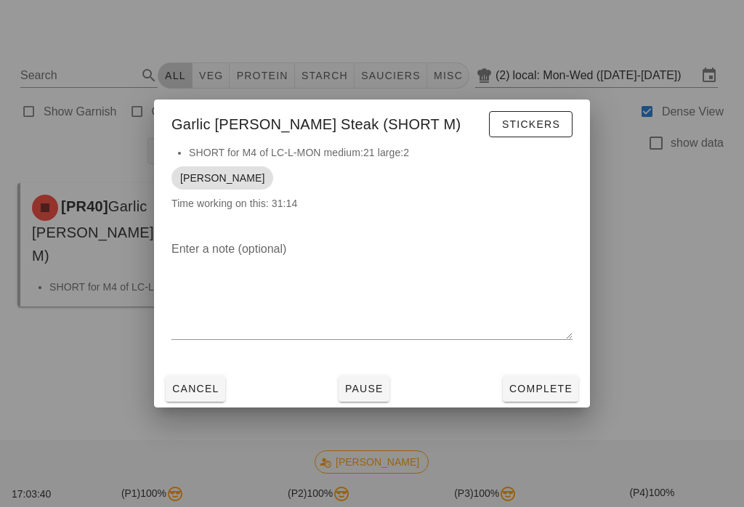
click at [532, 399] on button "Complete" at bounding box center [541, 388] width 76 height 26
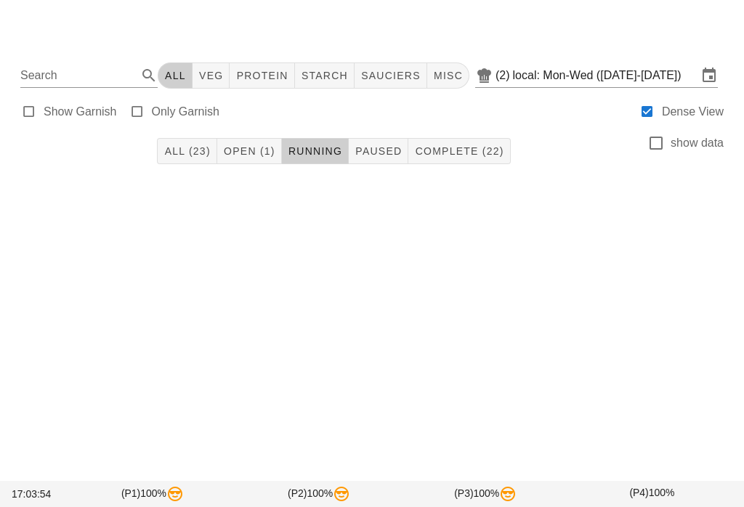
click at [487, 145] on span "Complete (22)" at bounding box center [458, 151] width 89 height 12
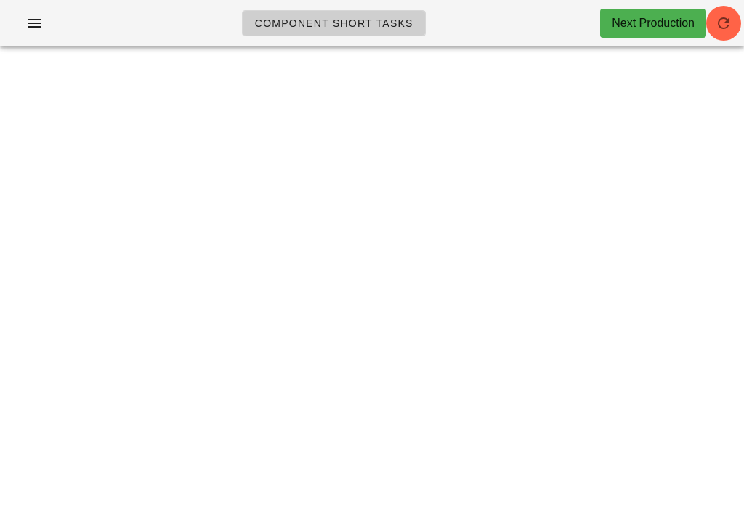
click at [726, 9] on button "button" at bounding box center [723, 23] width 35 height 35
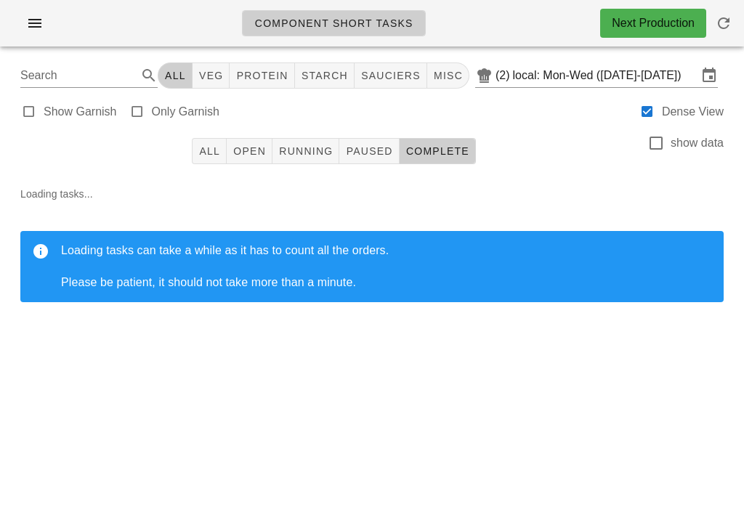
click at [195, 128] on div "All Open Running Paused Complete show data" at bounding box center [372, 151] width 726 height 46
click at [211, 139] on button "All" at bounding box center [209, 151] width 35 height 26
click at [731, 28] on icon "button" at bounding box center [723, 23] width 17 height 17
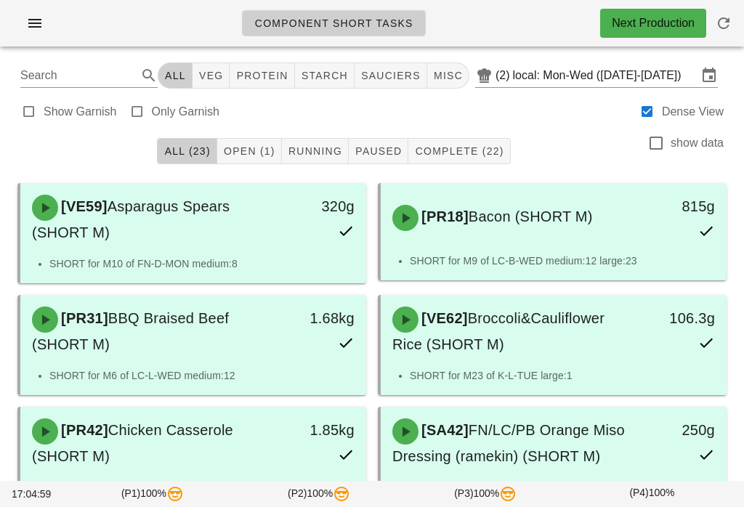
click at [256, 139] on button "Open (1)" at bounding box center [249, 151] width 65 height 26
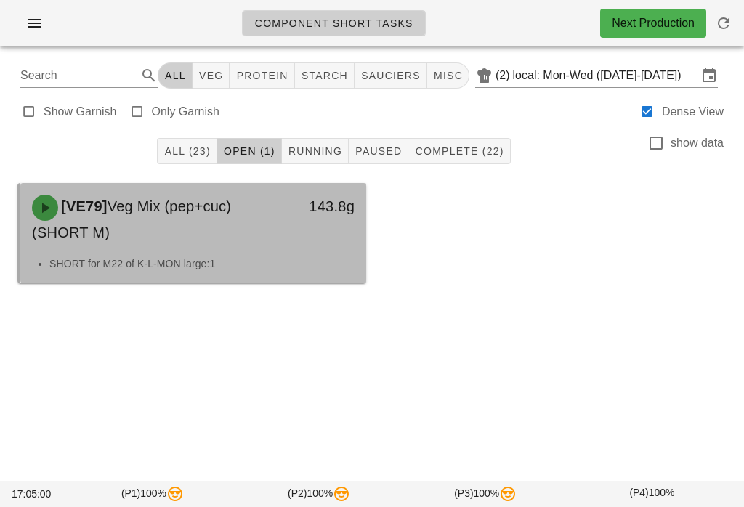
click at [174, 279] on div "SHORT for M22 of K-L-MON large:1" at bounding box center [193, 270] width 346 height 28
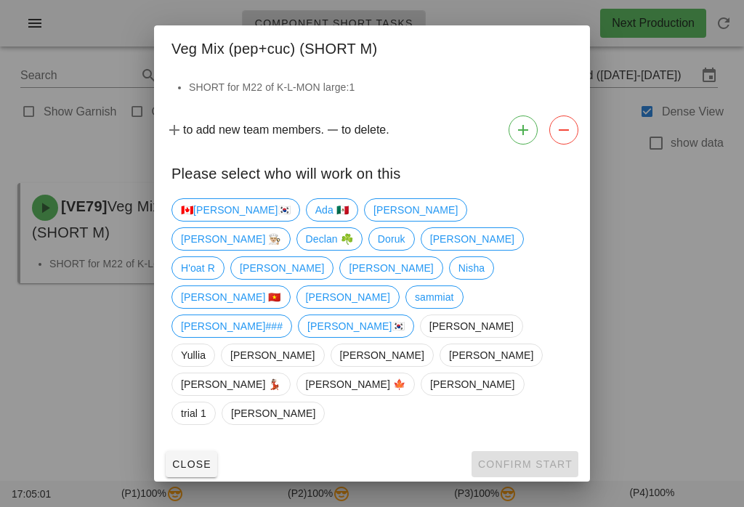
click at [60, 377] on div at bounding box center [372, 253] width 744 height 507
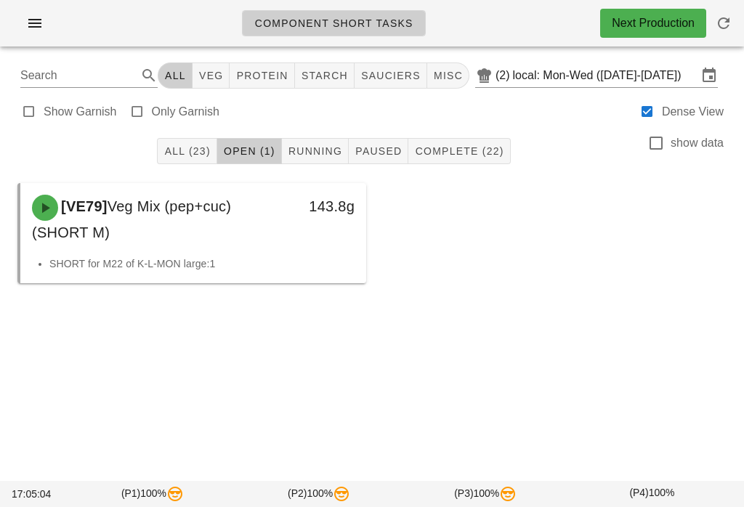
click at [474, 138] on button "Complete (22)" at bounding box center [459, 151] width 102 height 26
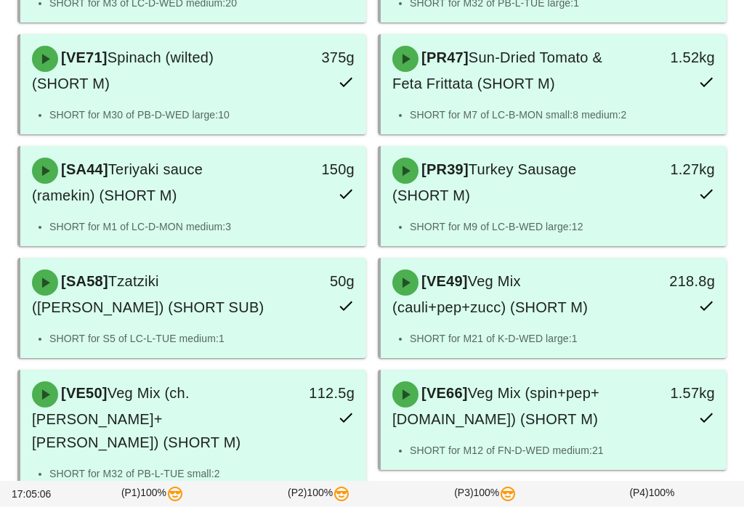
scroll to position [1000, 0]
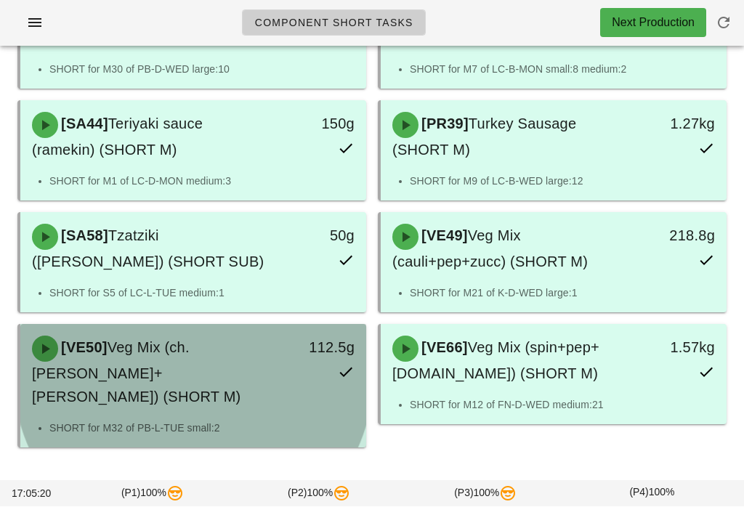
click at [248, 421] on li "SHORT for M32 of PB-L-TUE small:2" at bounding box center [201, 429] width 305 height 16
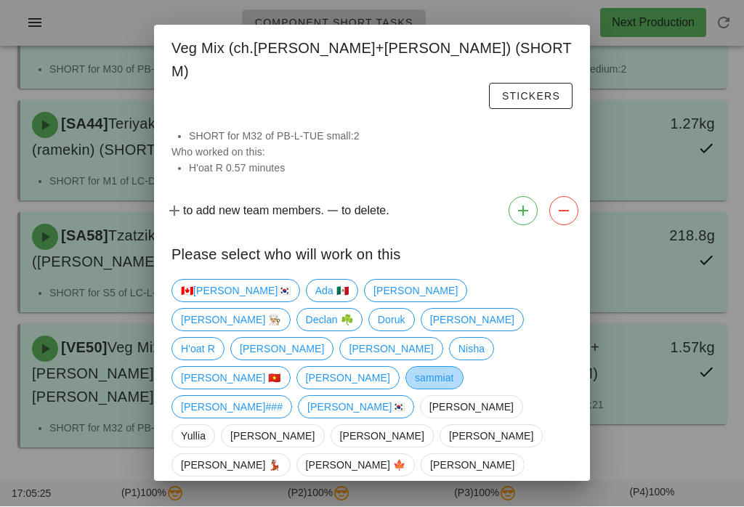
click at [415, 368] on span "sammiat" at bounding box center [434, 379] width 39 height 22
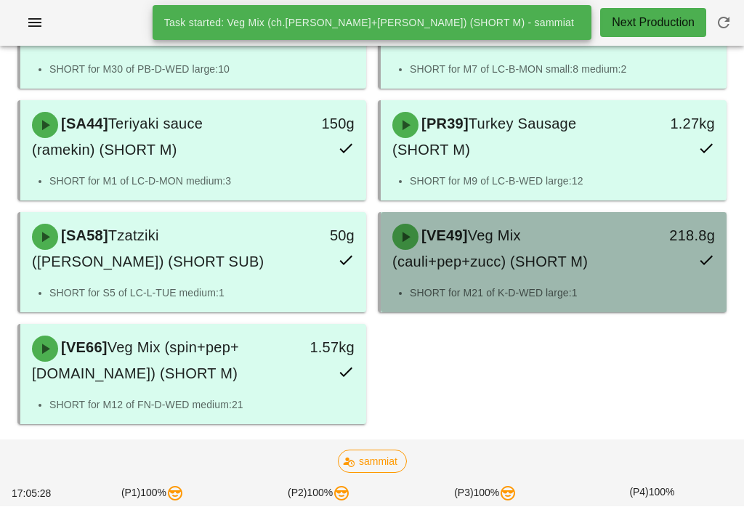
click at [595, 252] on div "[VE49] Veg Mix (cauli+pep+zucc) (SHORT M)" at bounding box center [510, 249] width 255 height 67
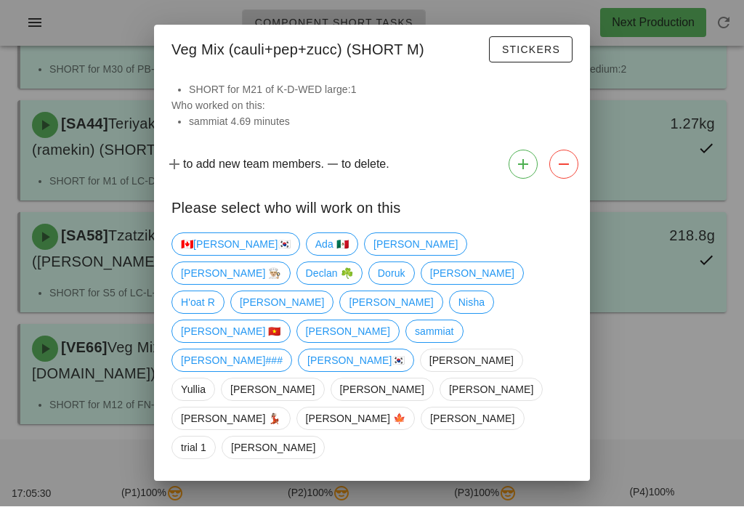
click at [680, 367] on div at bounding box center [372, 253] width 744 height 507
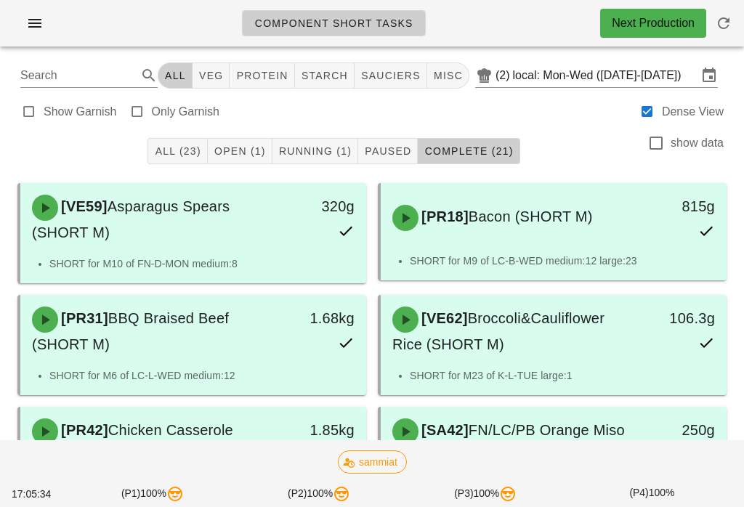
click at [250, 151] on span "Open (1)" at bounding box center [240, 151] width 52 height 12
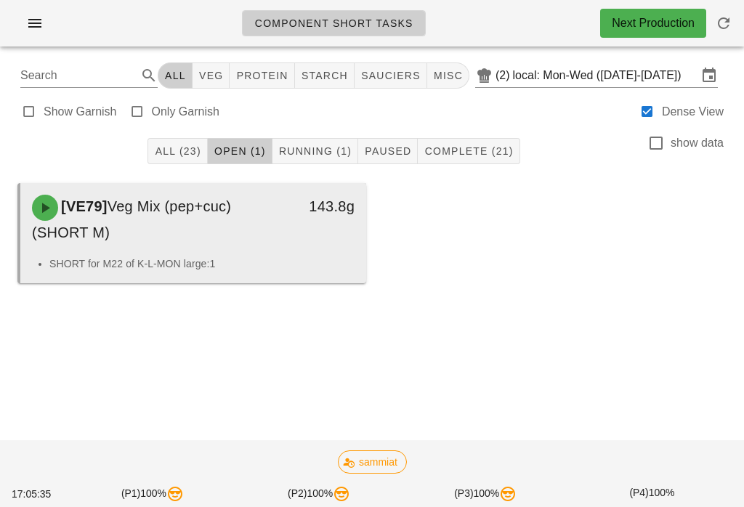
click at [270, 237] on div "[VE79] Veg Mix (pep+cuc) (SHORT M)" at bounding box center [150, 219] width 255 height 67
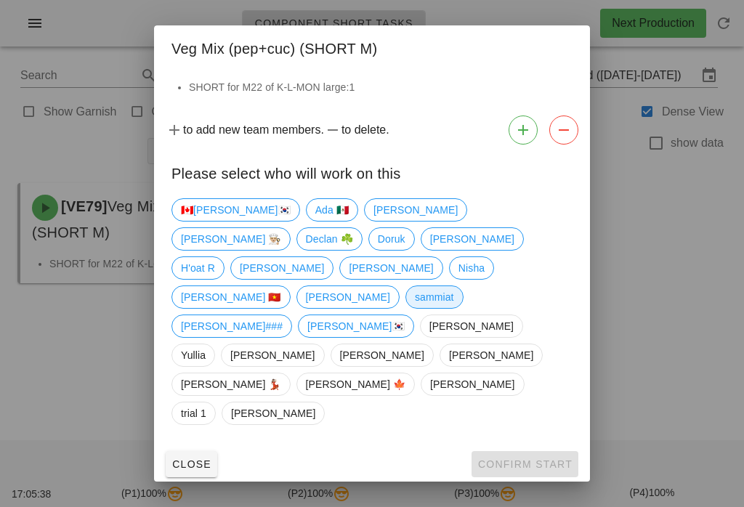
click at [415, 308] on span "sammiat" at bounding box center [434, 297] width 39 height 22
click at [550, 451] on button "Confirm Start" at bounding box center [524, 464] width 107 height 26
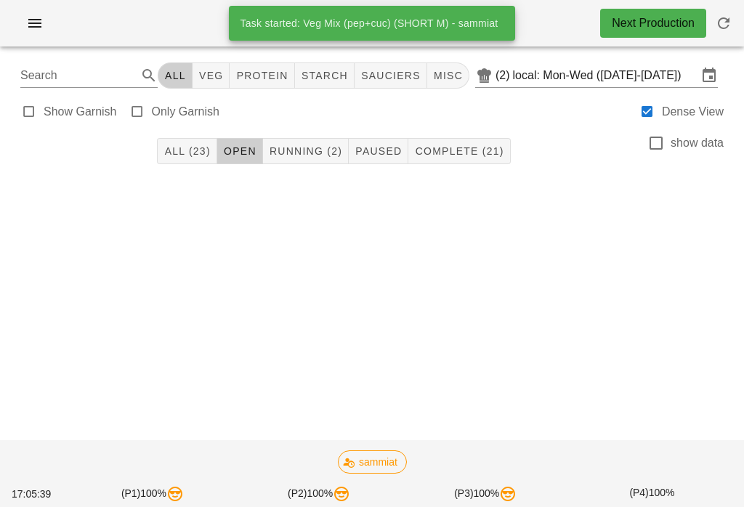
click at [326, 151] on span "Running (2)" at bounding box center [305, 151] width 73 height 12
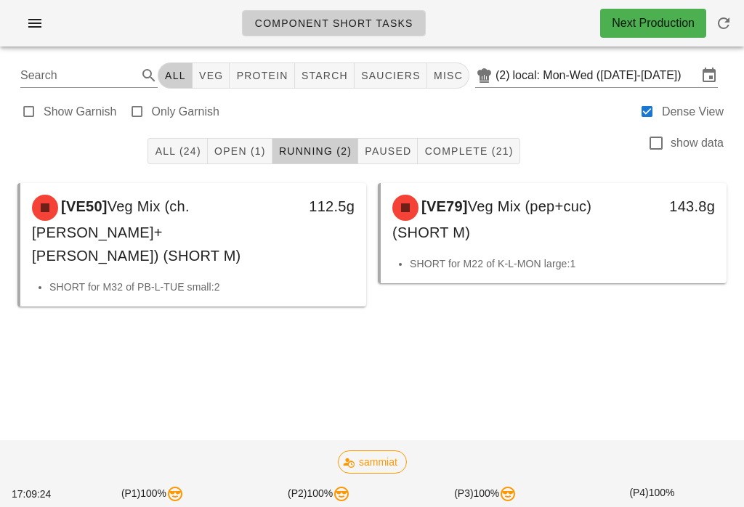
click at [234, 162] on button "Open (1)" at bounding box center [240, 151] width 65 height 26
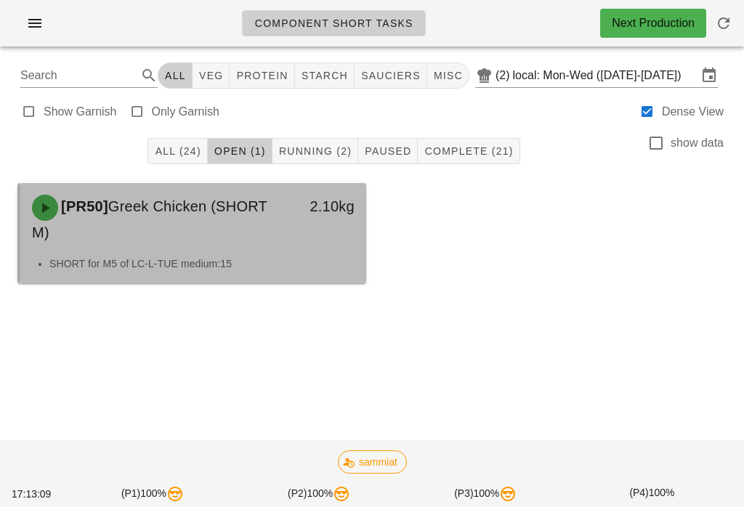
click at [277, 227] on div "[PR50] Greek Chicken (SHORT M)" at bounding box center [150, 219] width 255 height 67
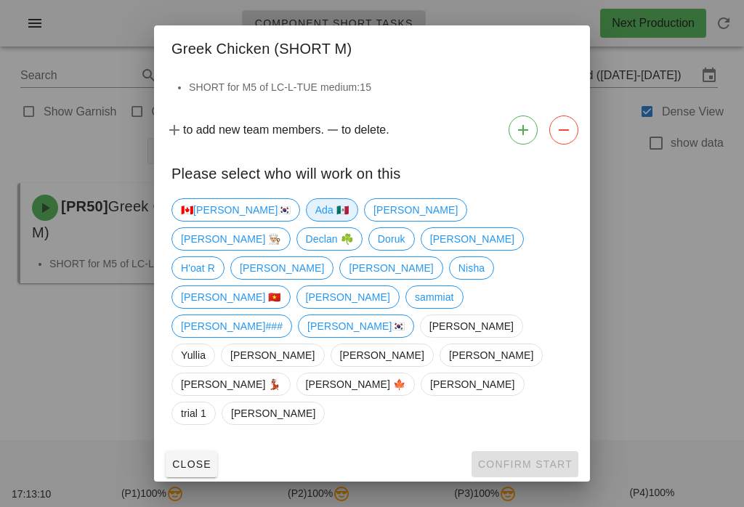
click at [315, 221] on span "Ada 🇲🇽" at bounding box center [331, 210] width 33 height 22
click at [373, 221] on span "[PERSON_NAME]" at bounding box center [415, 210] width 84 height 22
click at [521, 458] on span "Confirm Start" at bounding box center [524, 464] width 95 height 12
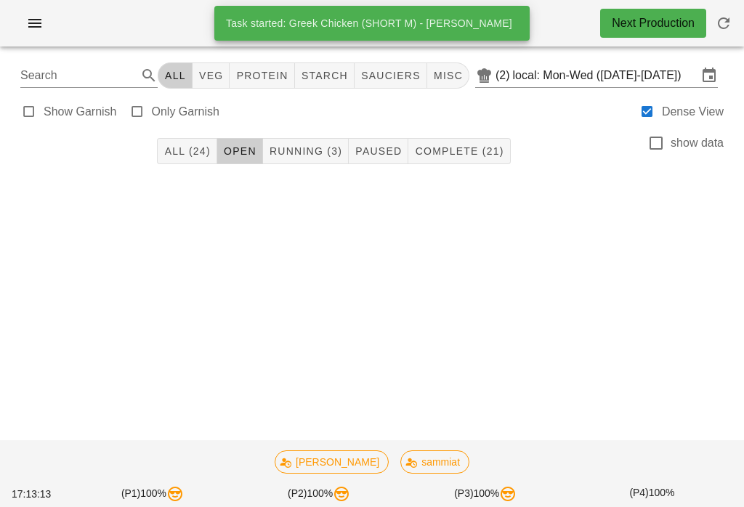
click at [317, 153] on span "Running (3)" at bounding box center [305, 151] width 73 height 12
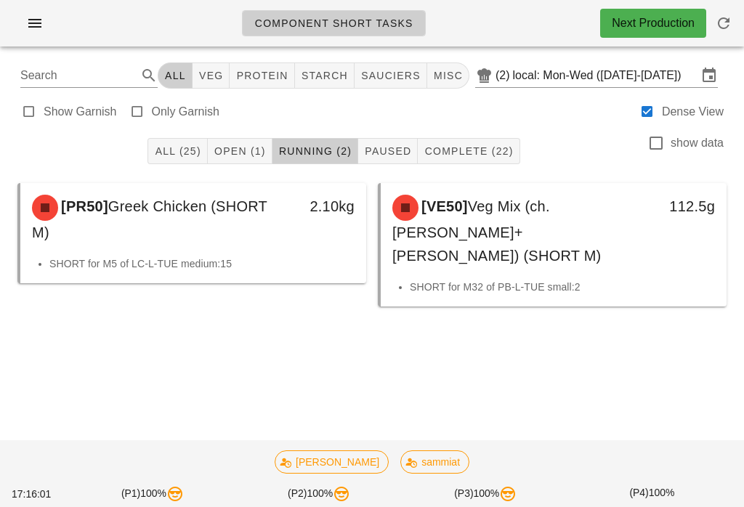
click at [238, 149] on span "Open (1)" at bounding box center [240, 151] width 52 height 12
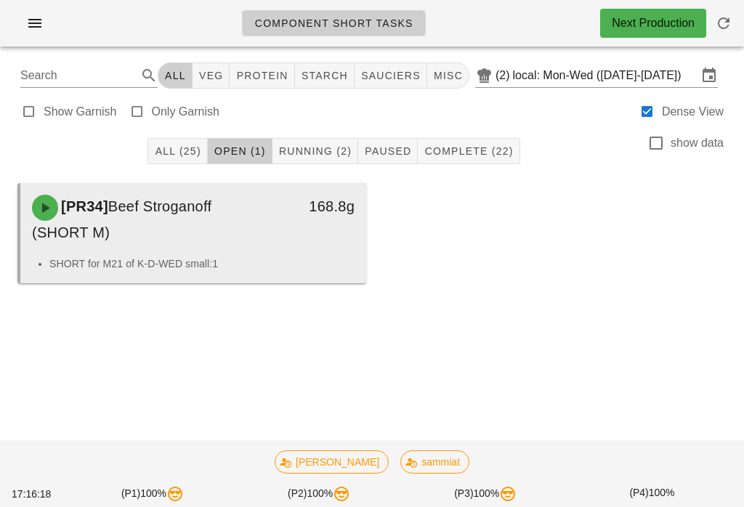
click at [283, 227] on div "168.8g" at bounding box center [320, 219] width 85 height 67
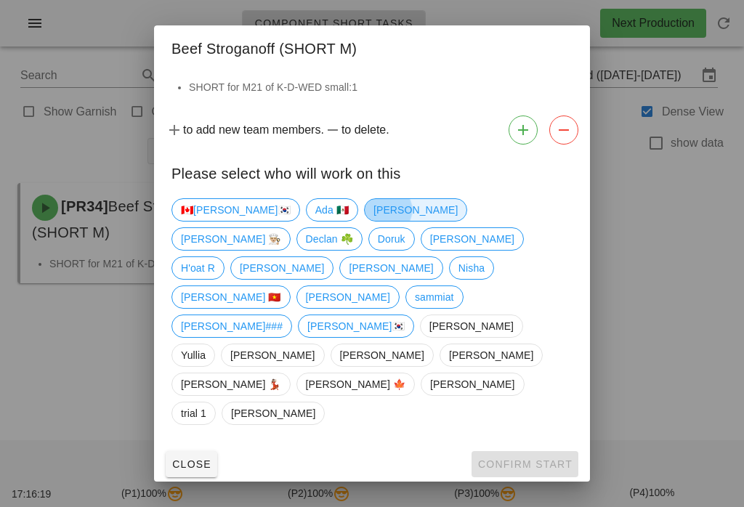
click at [373, 221] on span "[PERSON_NAME]" at bounding box center [415, 210] width 84 height 22
click at [523, 451] on button "Confirm Start" at bounding box center [524, 464] width 107 height 26
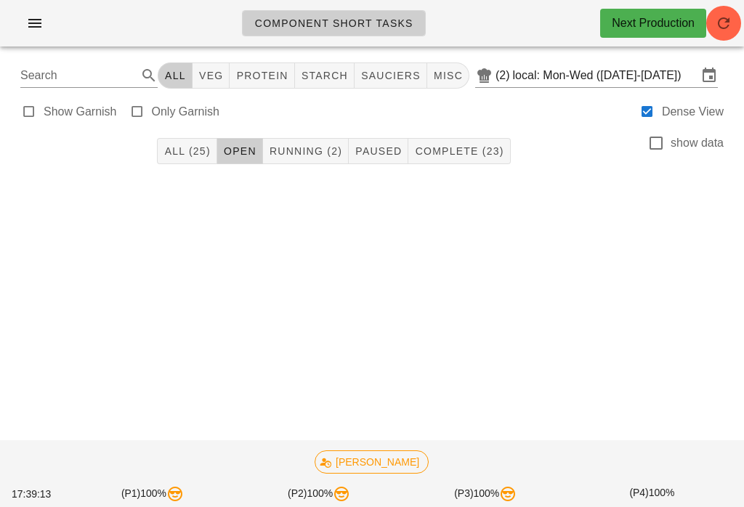
click at [326, 147] on span "Running (2)" at bounding box center [305, 151] width 73 height 12
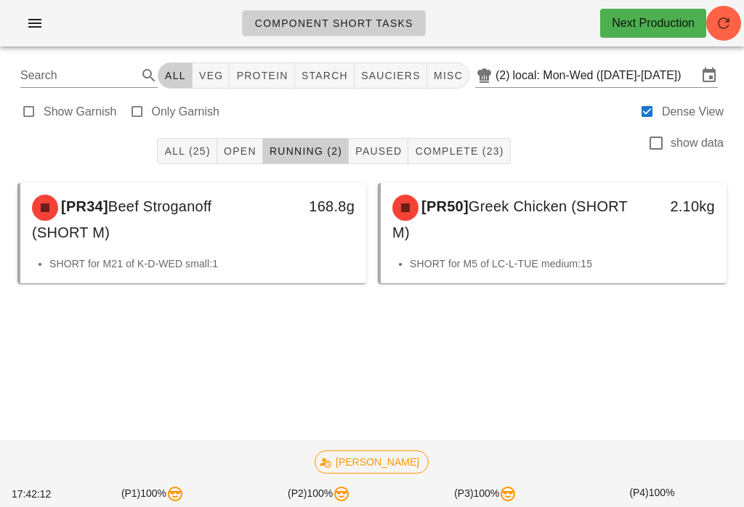
click at [26, 25] on icon "button" at bounding box center [34, 23] width 17 height 17
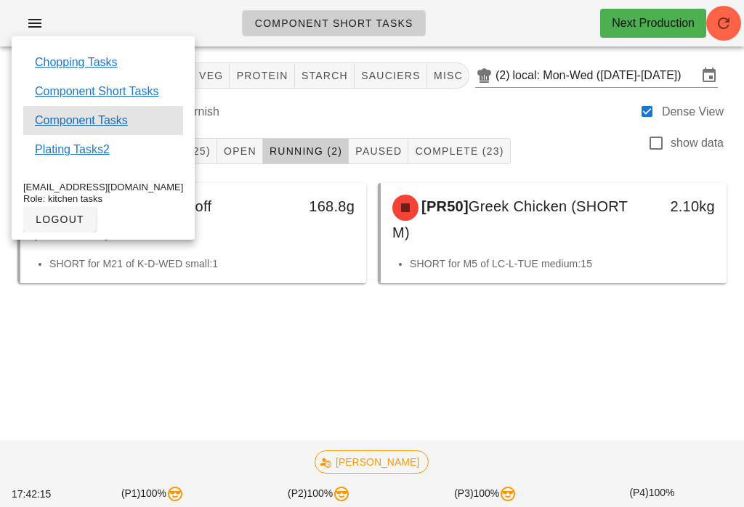
click at [90, 113] on link "Component Tasks" at bounding box center [81, 120] width 93 height 17
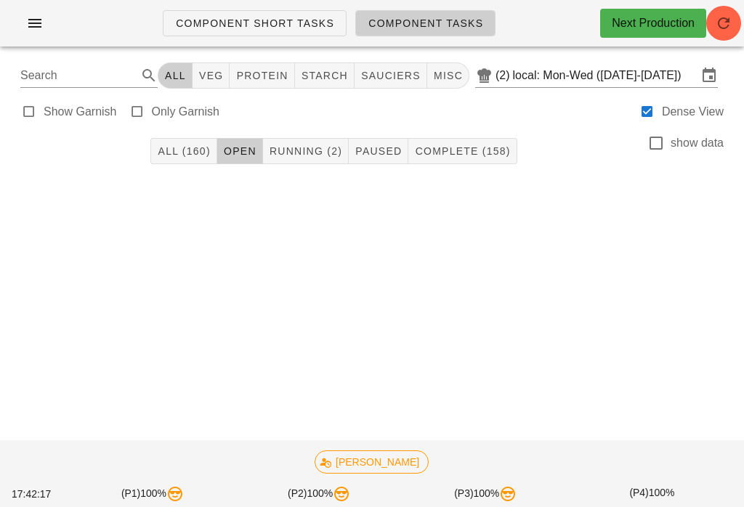
click at [637, 65] on input "local: Mon-Wed ([DATE]-[DATE])" at bounding box center [605, 75] width 184 height 23
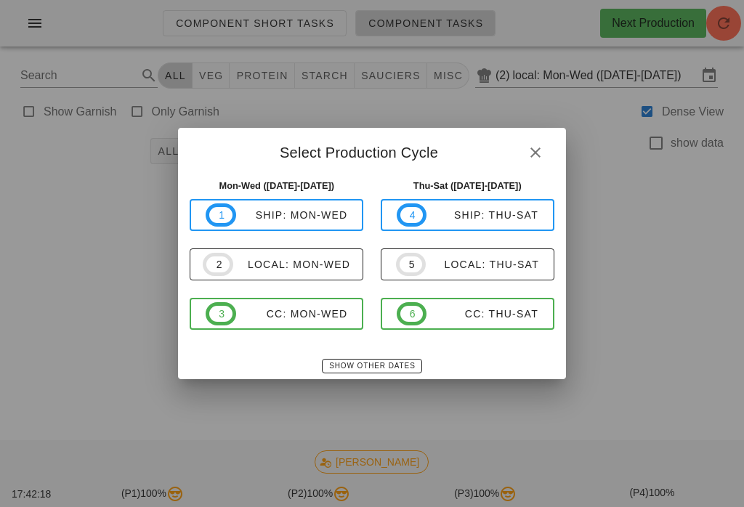
click at [307, 305] on span "3 CC: Mon-Wed" at bounding box center [277, 313] width 142 height 23
type input "CC: Mon-Wed ([DATE]-[DATE])"
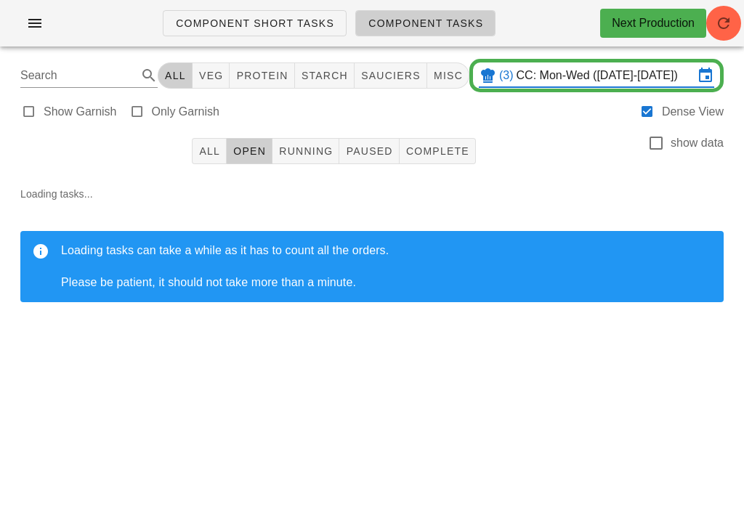
click at [207, 163] on button "All" at bounding box center [209, 151] width 35 height 26
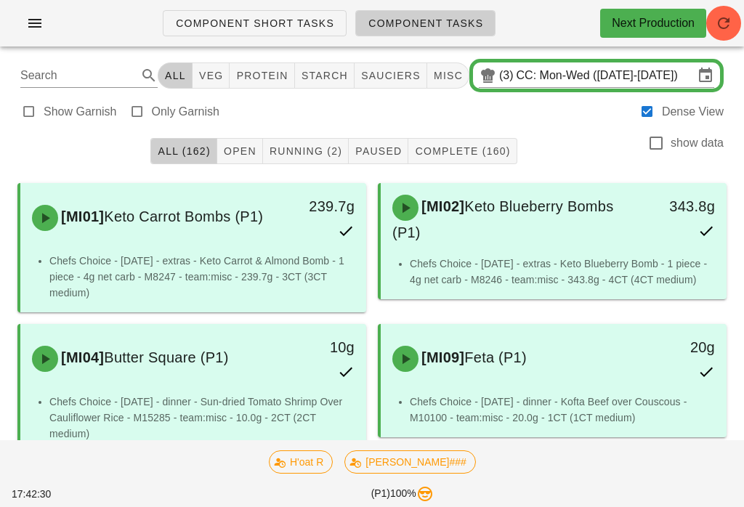
click at [729, 25] on icon "button" at bounding box center [723, 23] width 17 height 17
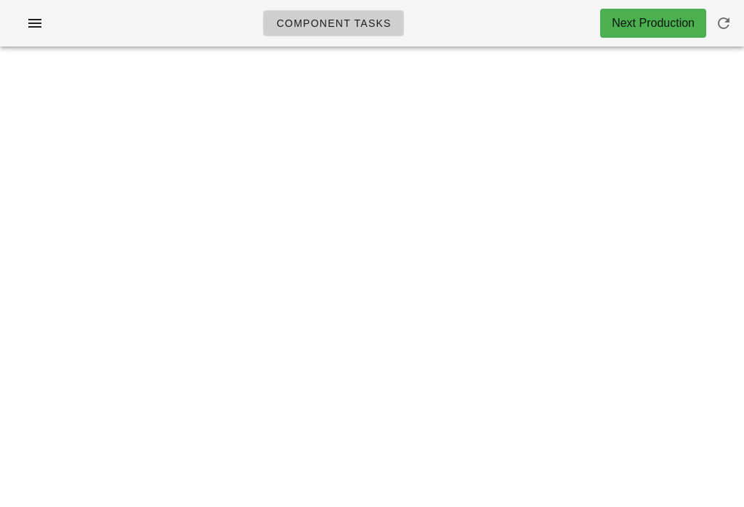
click at [739, 30] on span "button" at bounding box center [723, 23] width 35 height 17
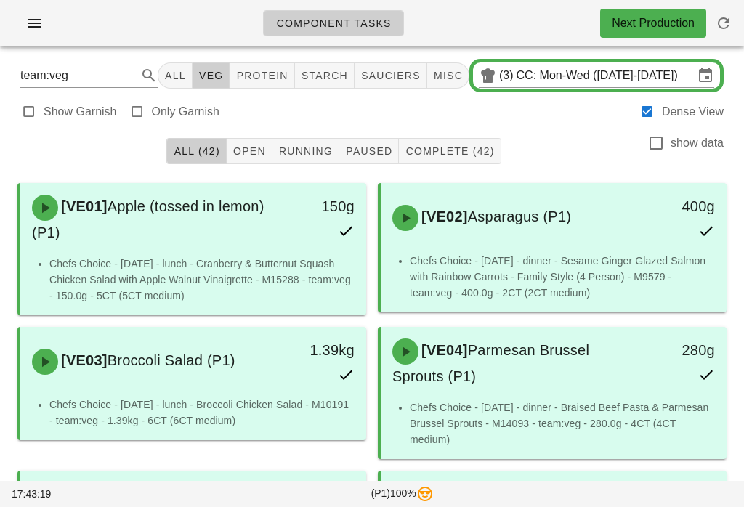
click at [39, 10] on button "button" at bounding box center [35, 23] width 46 height 26
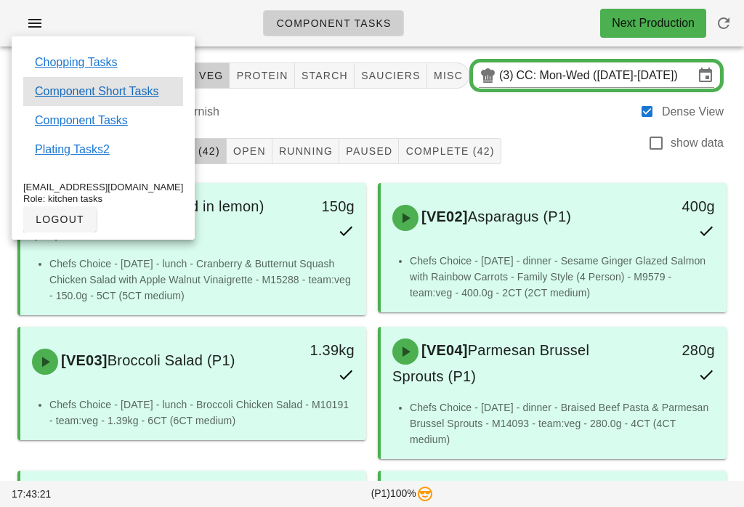
click at [77, 87] on link "Component Short Tasks" at bounding box center [96, 91] width 123 height 17
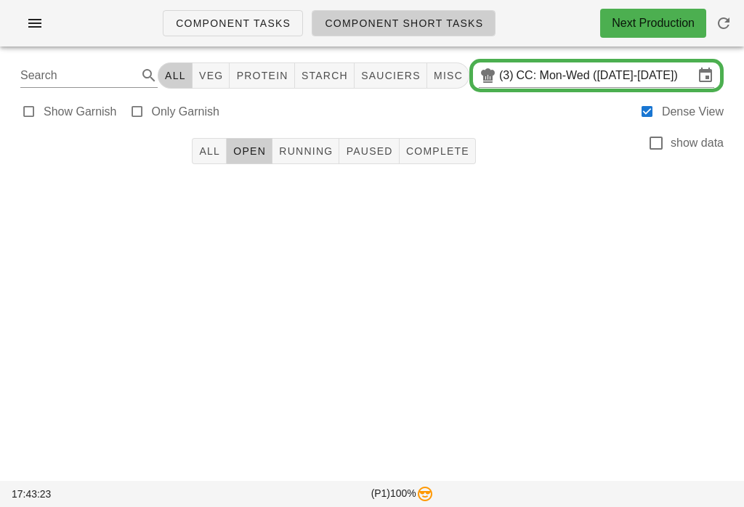
click at [589, 71] on input "CC: Mon-Wed ([DATE]-[DATE])" at bounding box center [604, 75] width 177 height 23
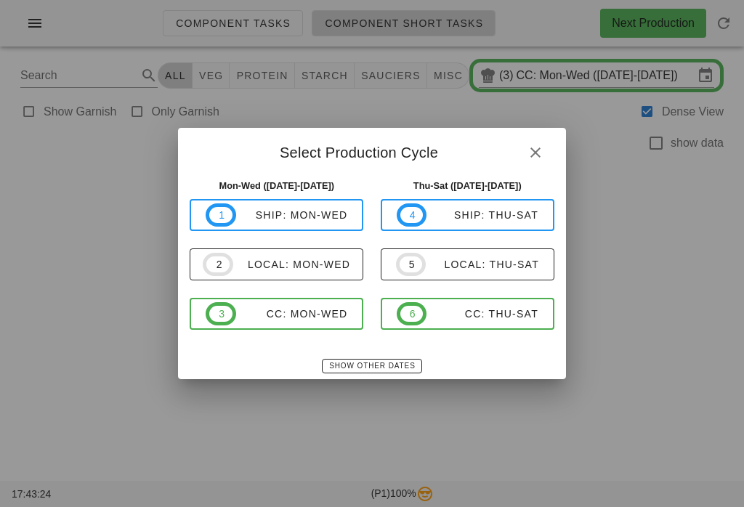
click at [280, 261] on div "local: Mon-Wed" at bounding box center [291, 265] width 117 height 12
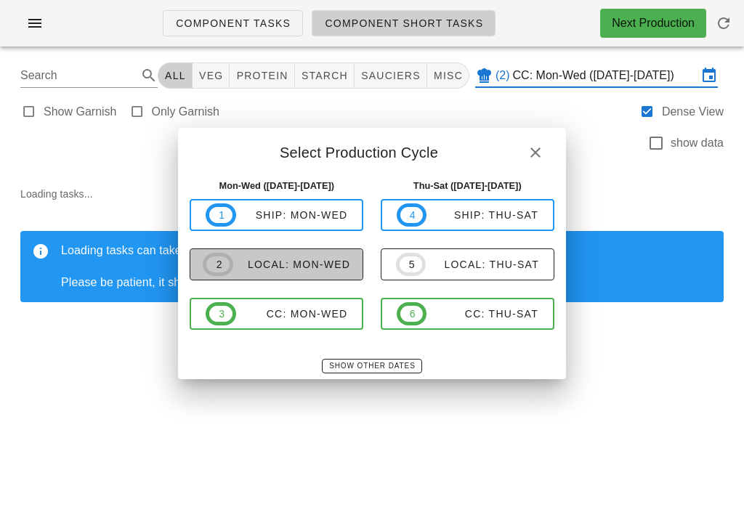
type input "local: Mon-Wed ([DATE]-[DATE])"
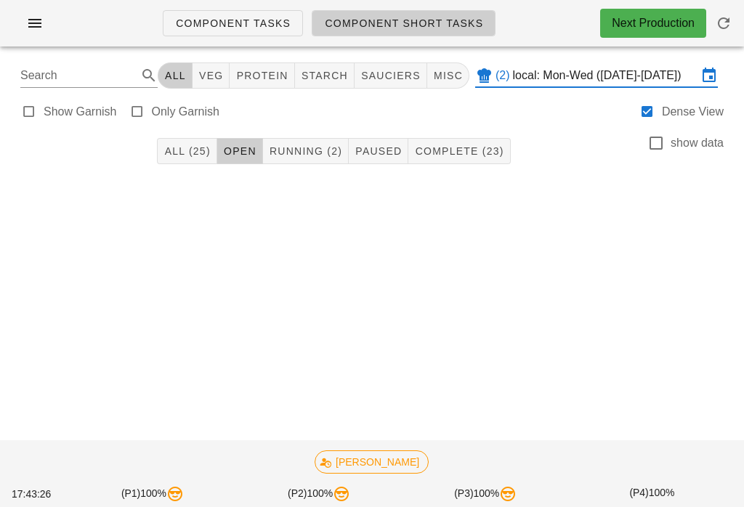
click at [305, 154] on span "Running (2)" at bounding box center [305, 151] width 73 height 12
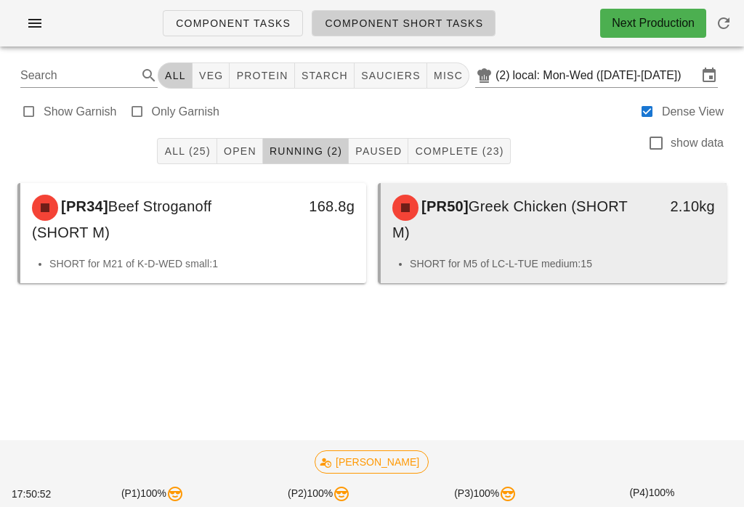
click at [584, 243] on div "[PR50] Greek Chicken (SHORT M)" at bounding box center [510, 219] width 255 height 67
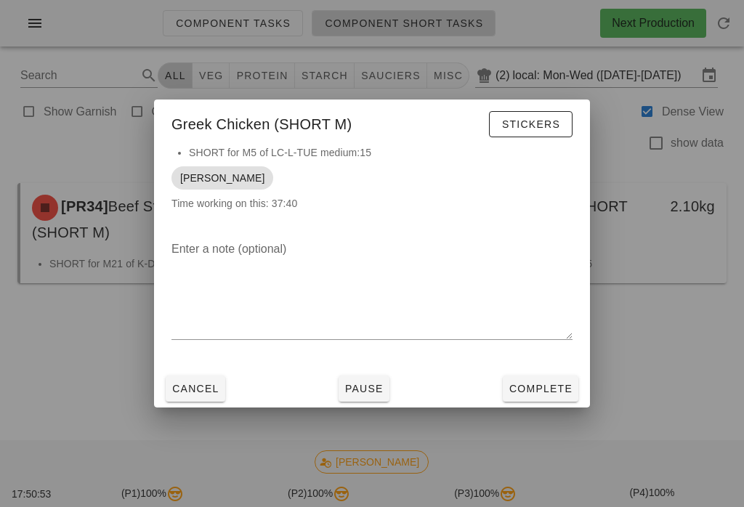
click at [540, 391] on span "Complete" at bounding box center [540, 389] width 64 height 12
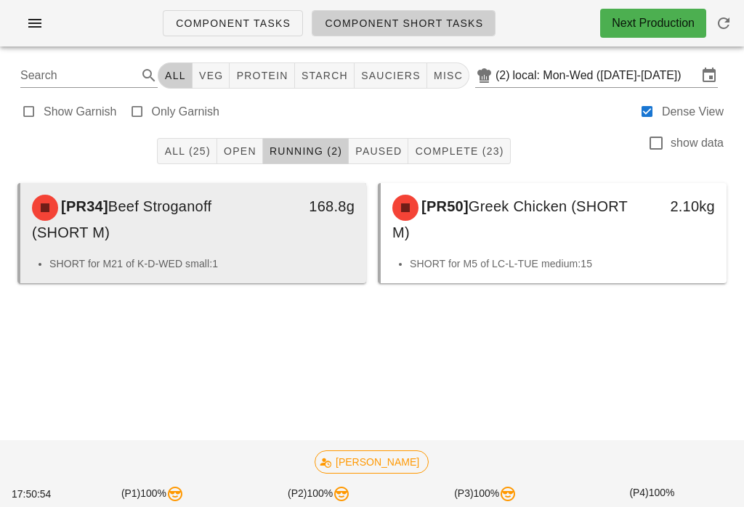
click at [248, 243] on div "[PR34] Beef Stroganoff (SHORT M)" at bounding box center [150, 219] width 255 height 67
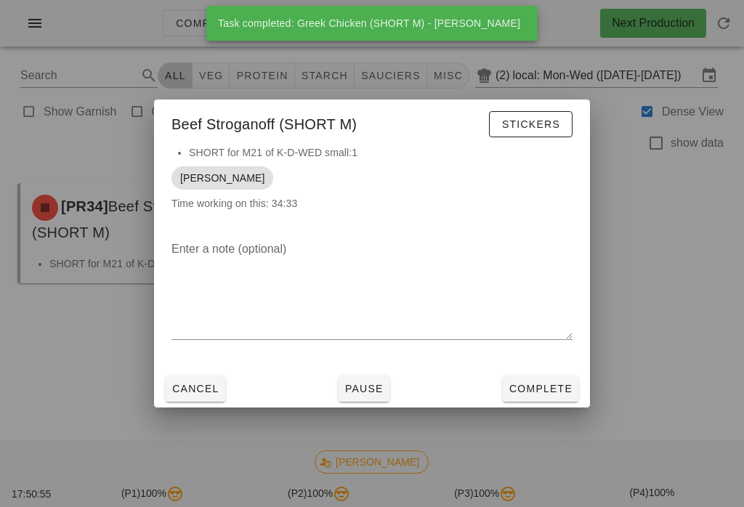
click at [547, 389] on span "Complete" at bounding box center [540, 389] width 64 height 12
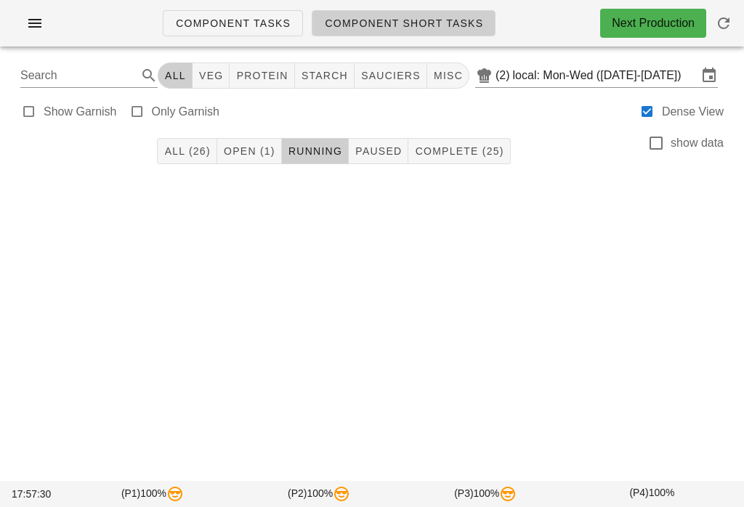
click at [241, 143] on button "Open (1)" at bounding box center [249, 151] width 65 height 26
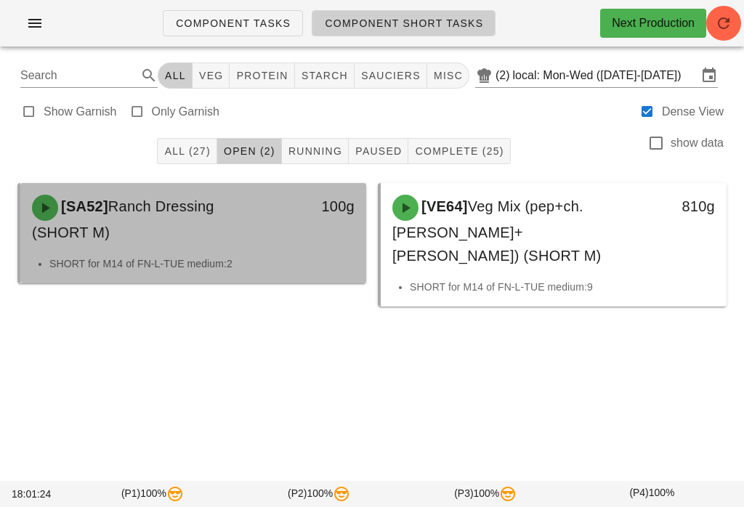
click at [198, 242] on div "[SA52] Ranch Dressing (SHORT M)" at bounding box center [150, 219] width 255 height 67
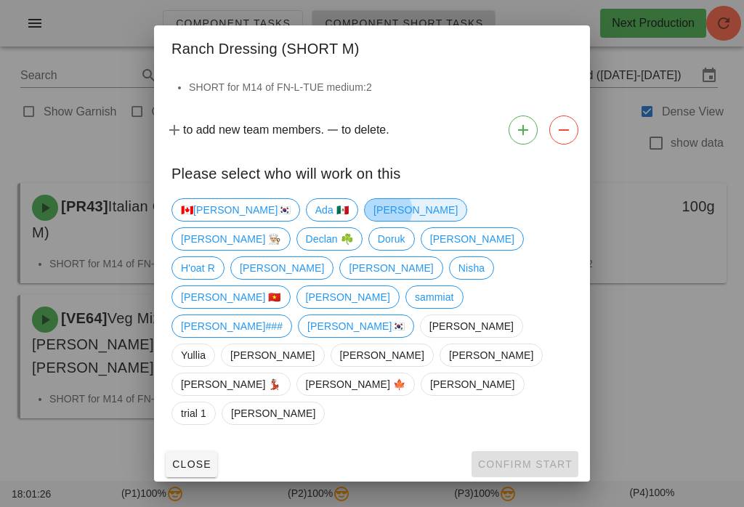
click at [373, 221] on span "[PERSON_NAME]" at bounding box center [415, 210] width 84 height 22
click at [527, 458] on span "Confirm Start" at bounding box center [524, 464] width 95 height 12
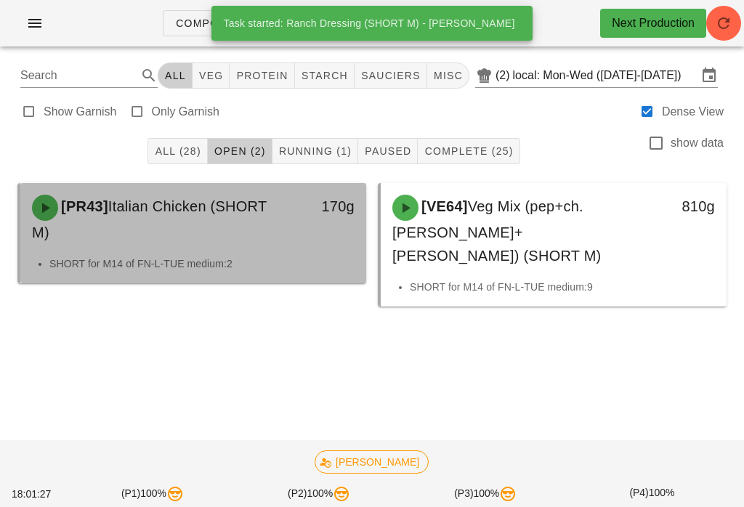
click at [256, 237] on div "[PR43] Italian Chicken (SHORT M)" at bounding box center [150, 219] width 255 height 67
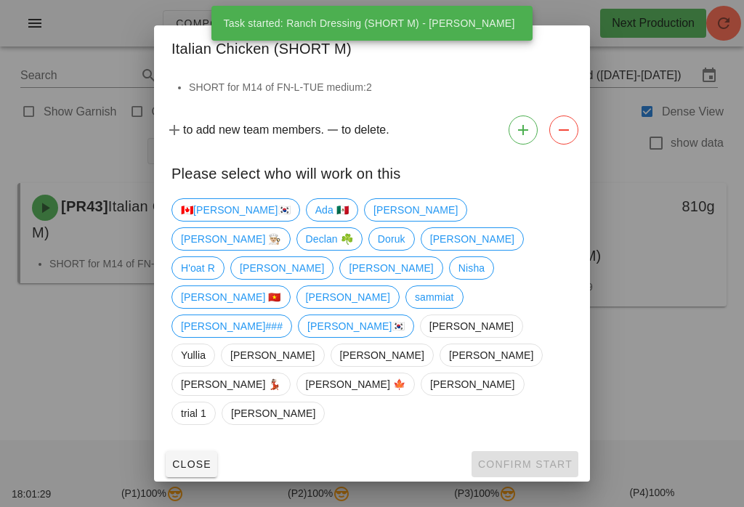
click at [646, 348] on div at bounding box center [372, 253] width 744 height 507
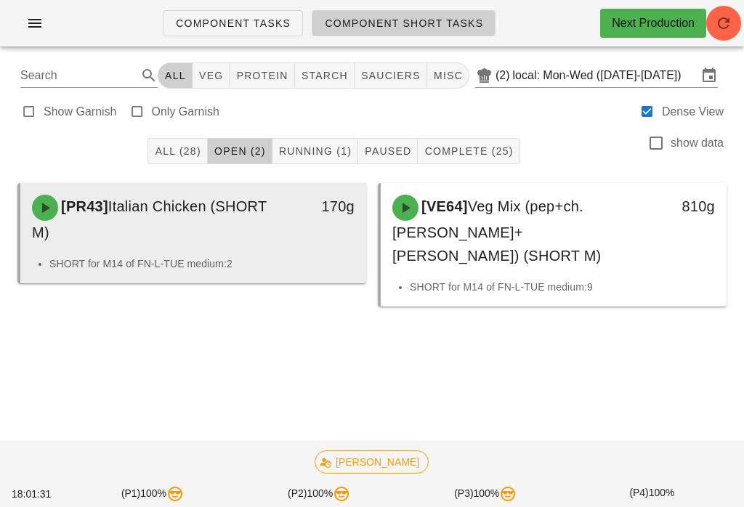
click at [296, 230] on div "170g" at bounding box center [320, 219] width 85 height 67
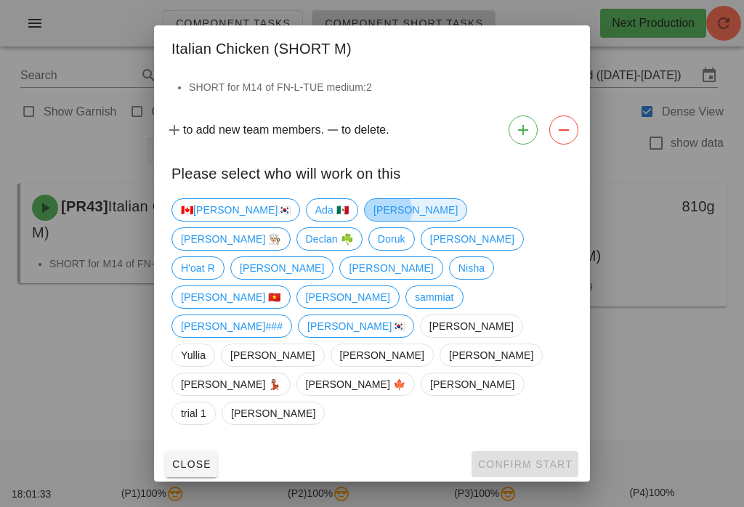
click at [373, 221] on span "[PERSON_NAME]" at bounding box center [415, 210] width 84 height 22
click at [546, 458] on span "Confirm Start" at bounding box center [524, 464] width 95 height 12
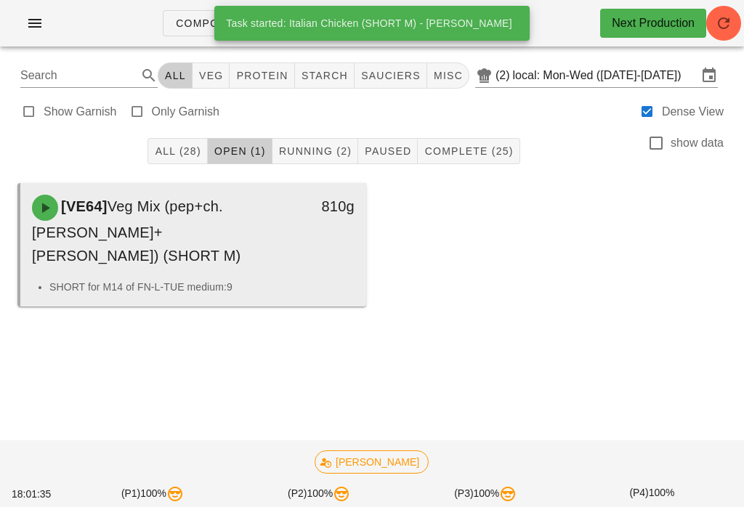
click at [232, 233] on span "Veg Mix (pep+ch.[PERSON_NAME]+[PERSON_NAME]) (SHORT M)" at bounding box center [136, 230] width 209 height 65
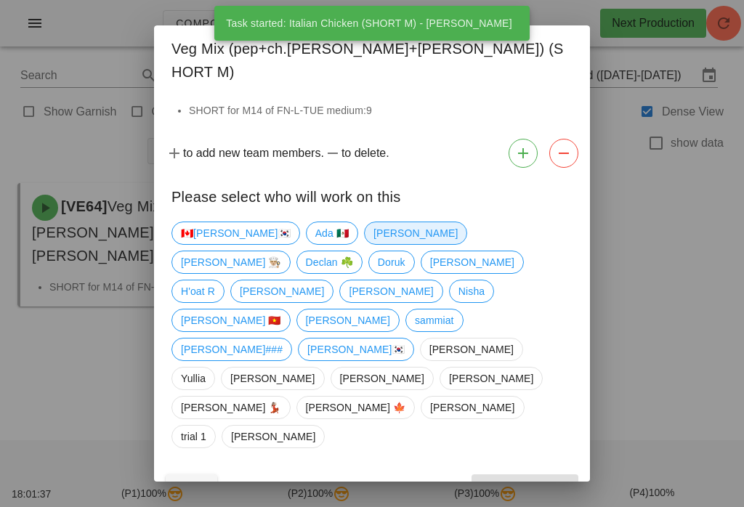
click at [373, 244] on span "[PERSON_NAME]" at bounding box center [415, 233] width 84 height 22
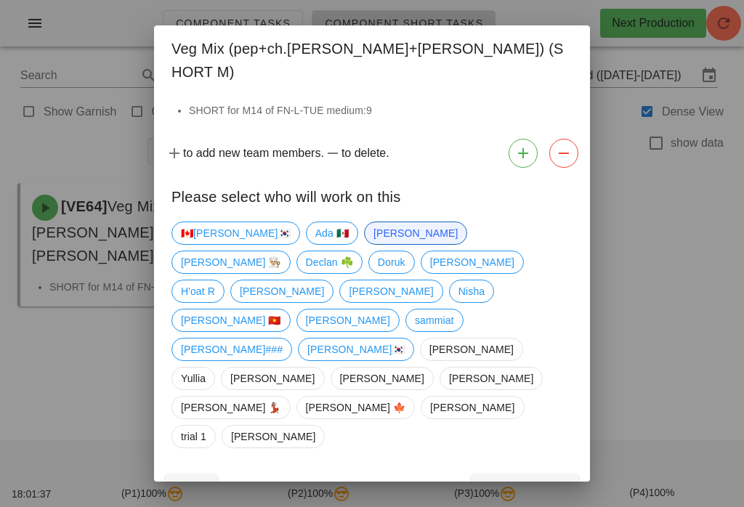
click at [520, 482] on span "Confirm Start" at bounding box center [524, 488] width 95 height 12
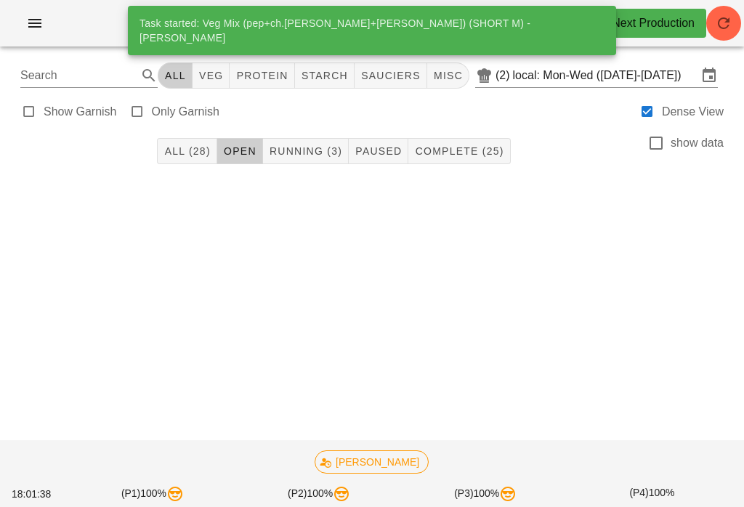
click at [312, 160] on button "Running (3)" at bounding box center [306, 151] width 86 height 26
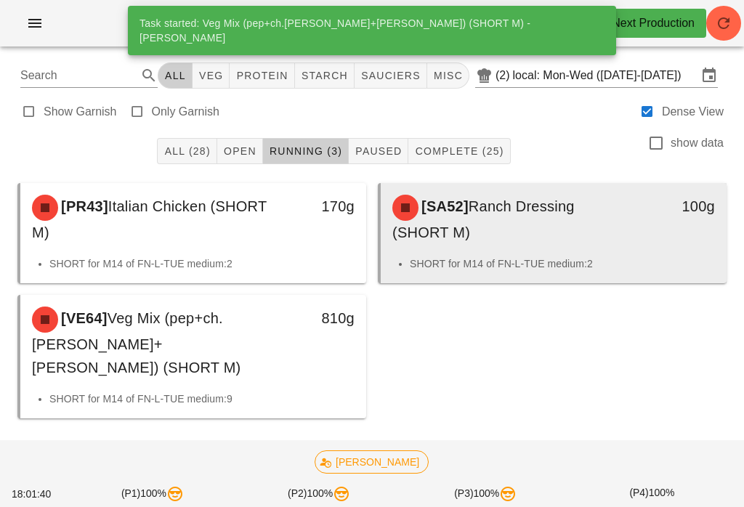
click at [512, 224] on div "[SA52] Ranch Dressing (SHORT M)" at bounding box center [510, 219] width 255 height 67
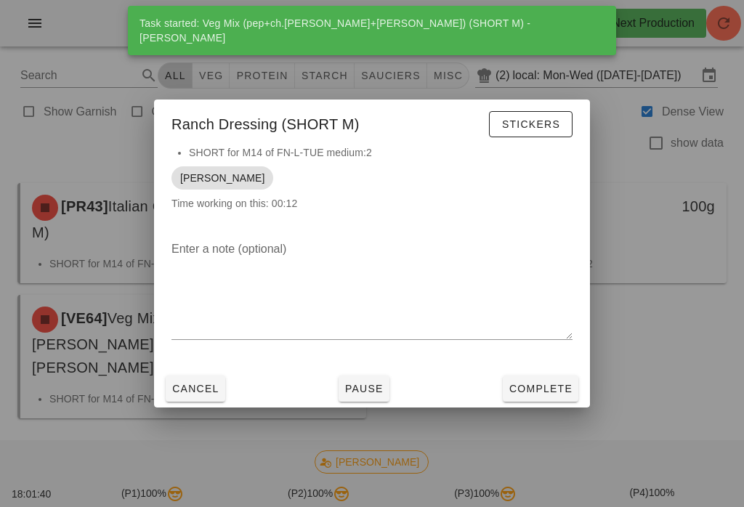
click at [556, 385] on span "Complete" at bounding box center [540, 389] width 64 height 12
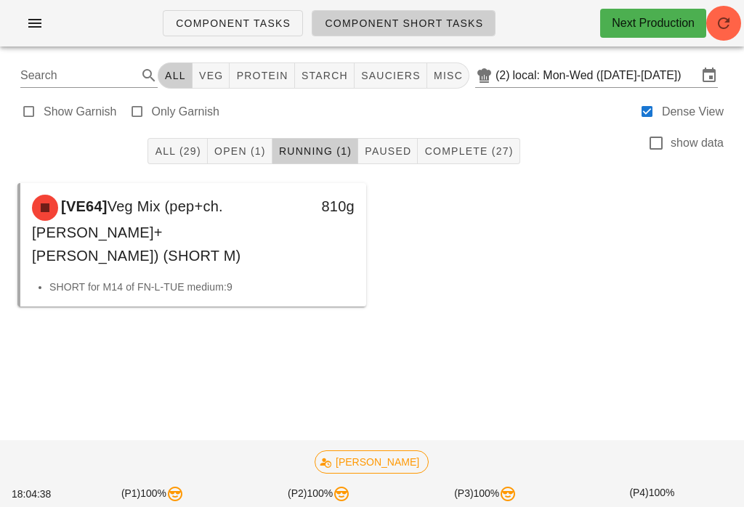
click at [253, 139] on button "Open (1)" at bounding box center [240, 151] width 65 height 26
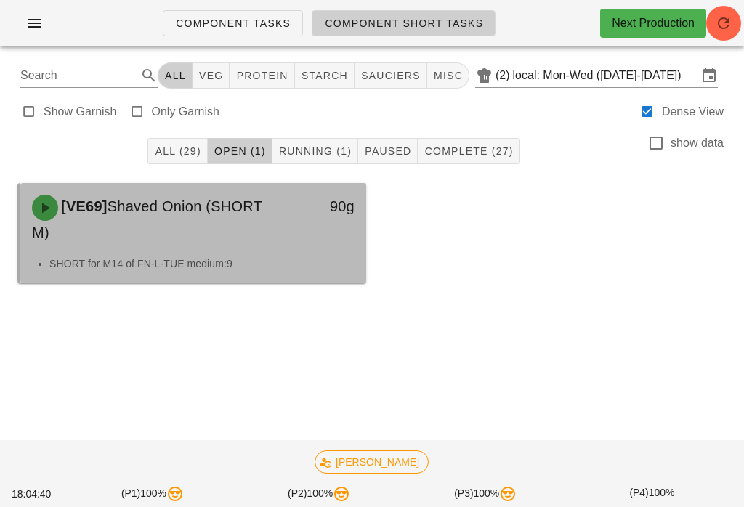
click at [131, 259] on li "SHORT for M14 of FN-L-TUE medium:9" at bounding box center [201, 264] width 305 height 16
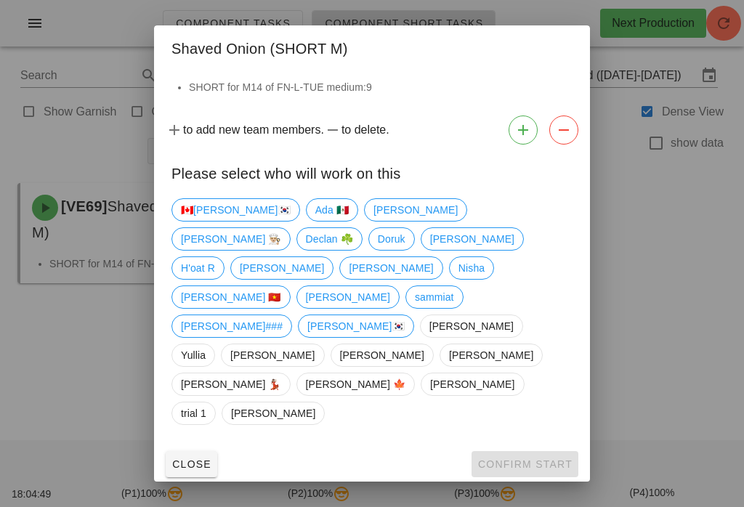
click at [46, 342] on div at bounding box center [372, 253] width 744 height 507
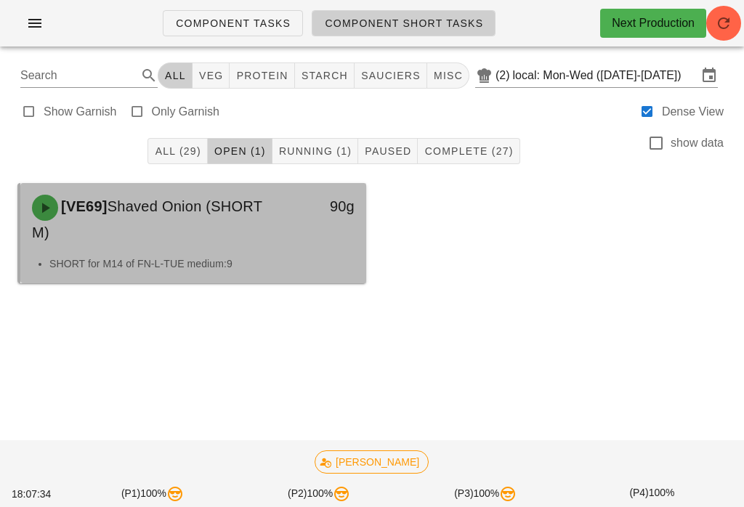
click at [283, 249] on div "90g" at bounding box center [320, 219] width 85 height 67
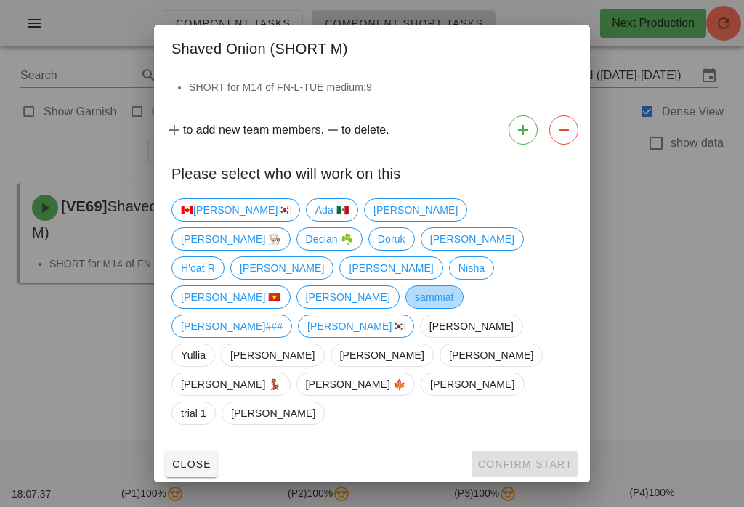
click at [415, 304] on span "sammiat" at bounding box center [434, 297] width 39 height 22
click at [509, 458] on span "Confirm Start" at bounding box center [524, 464] width 95 height 12
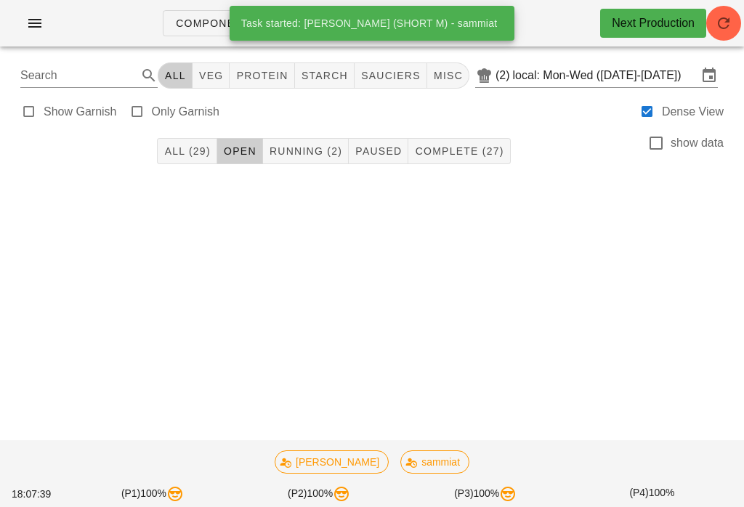
click at [303, 129] on div "All (29) Open Running (2) Paused Complete (27) show data" at bounding box center [372, 151] width 726 height 46
click at [306, 153] on span "Running (2)" at bounding box center [305, 151] width 73 height 12
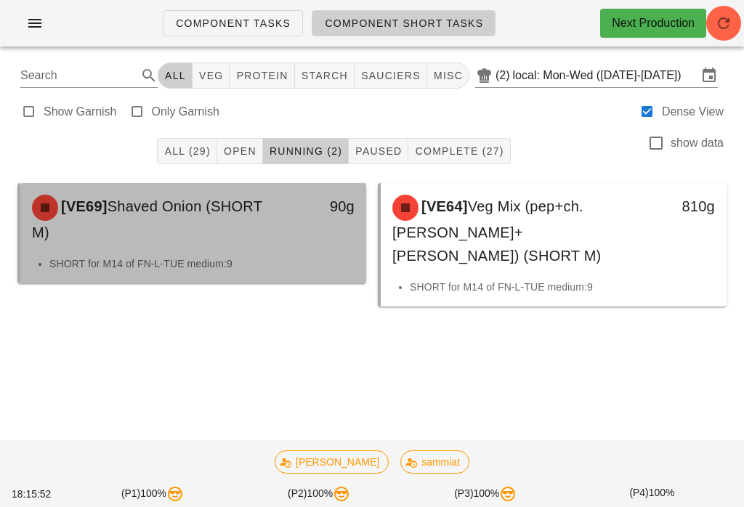
click at [296, 255] on div "[VE69] Shaved Onion (SHORT M) 90g" at bounding box center [193, 219] width 346 height 73
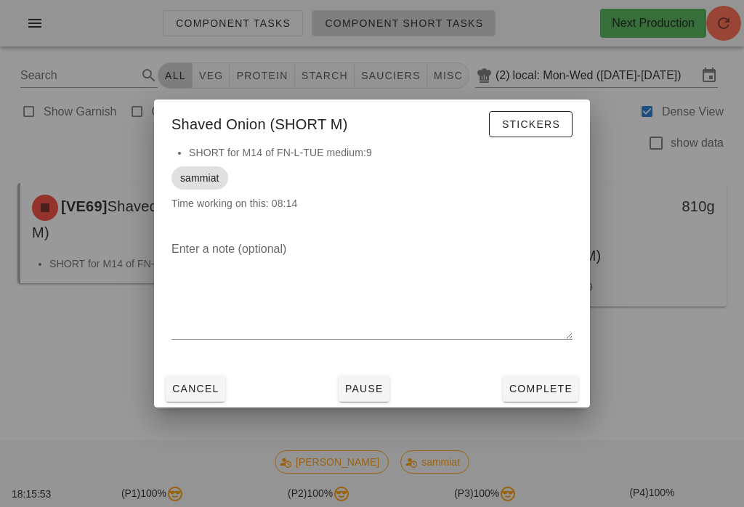
click at [539, 397] on button "Complete" at bounding box center [541, 388] width 76 height 26
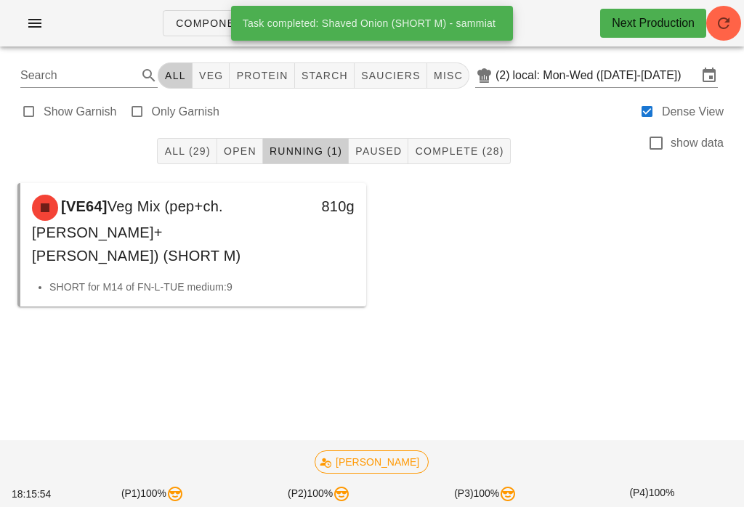
scroll to position [2, 0]
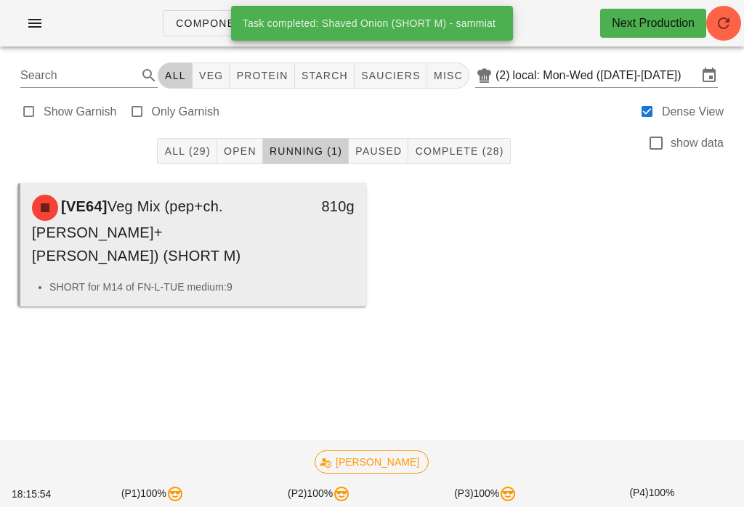
click at [283, 279] on li "SHORT for M14 of FN-L-TUE medium:9" at bounding box center [201, 287] width 305 height 16
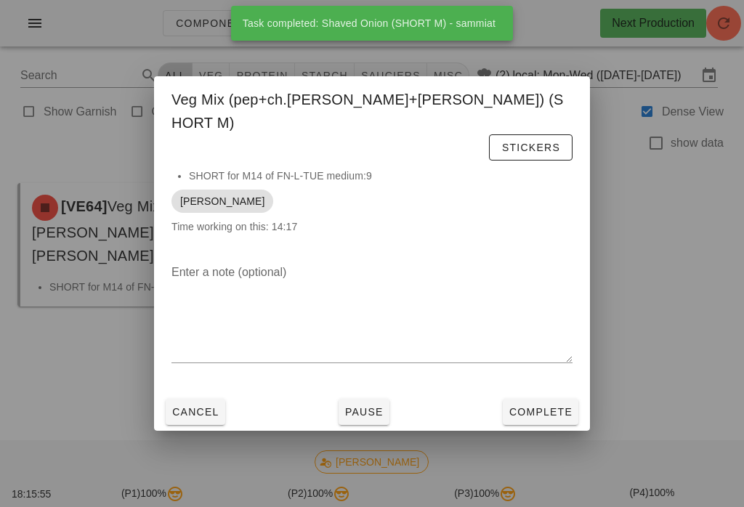
click at [526, 406] on span "Complete" at bounding box center [540, 412] width 64 height 12
